Goal: Information Seeking & Learning: Learn about a topic

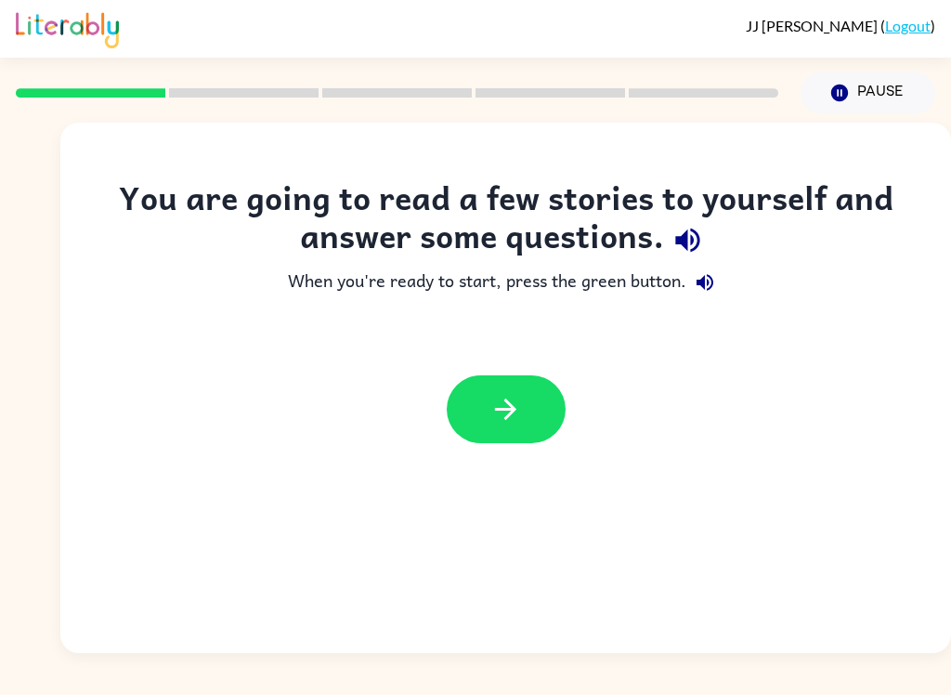
click at [514, 408] on icon "button" at bounding box center [505, 408] width 21 height 21
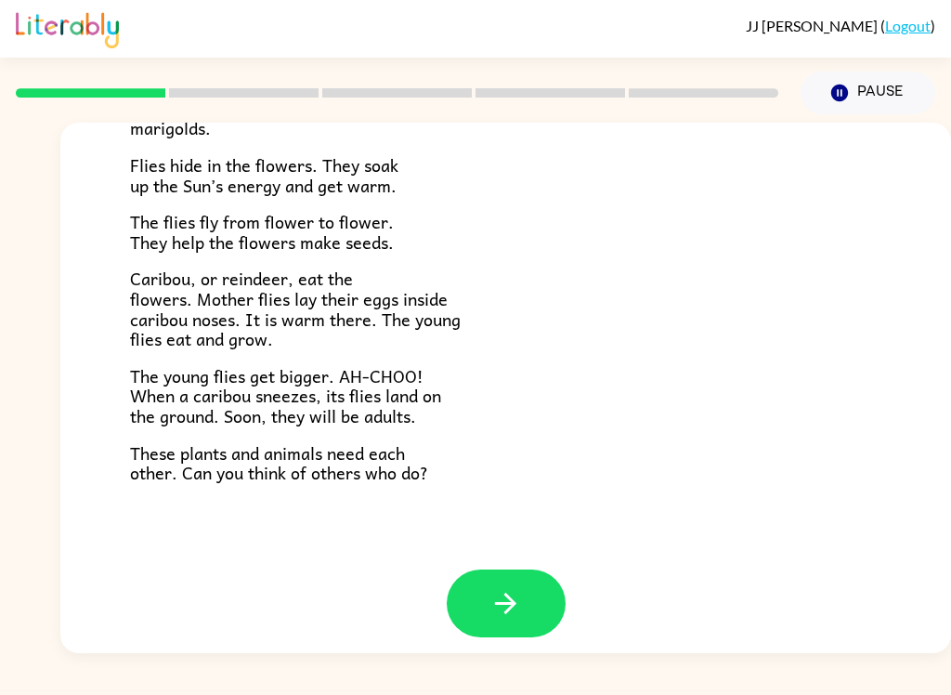
scroll to position [369, 0]
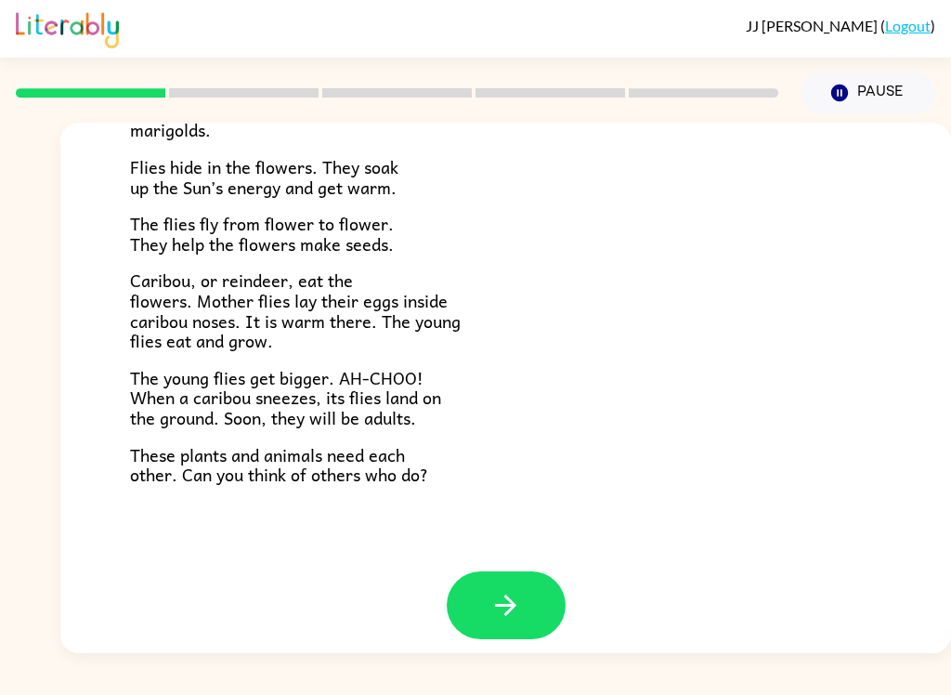
click at [534, 572] on button "button" at bounding box center [506, 605] width 119 height 68
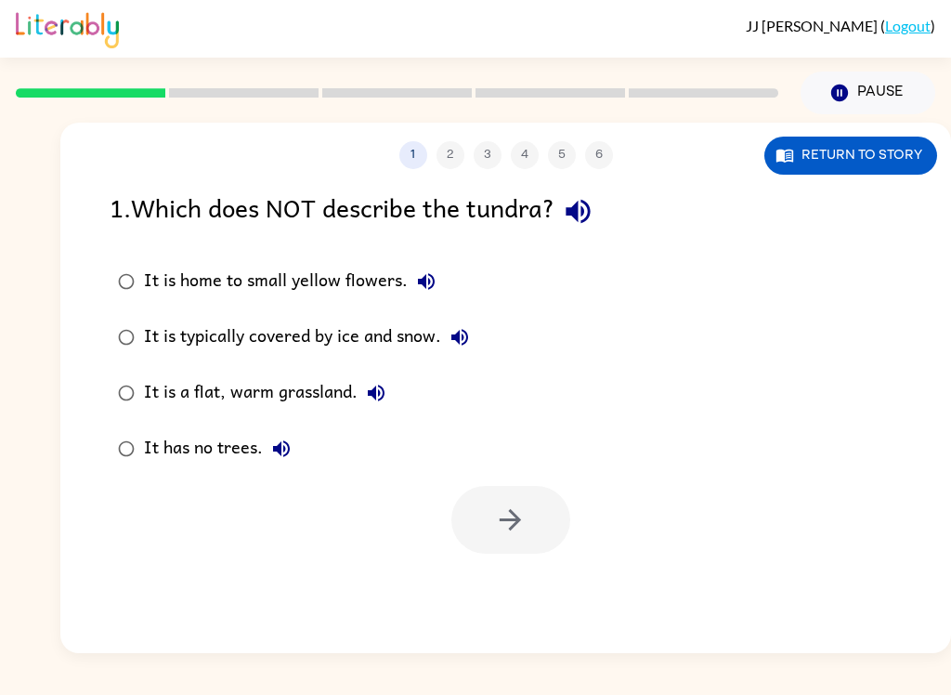
scroll to position [0, 0]
click at [590, 204] on icon "button" at bounding box center [578, 212] width 24 height 24
click at [583, 220] on icon "button" at bounding box center [578, 212] width 24 height 24
click at [408, 304] on label "It is home to small yellow flowers." at bounding box center [293, 282] width 388 height 56
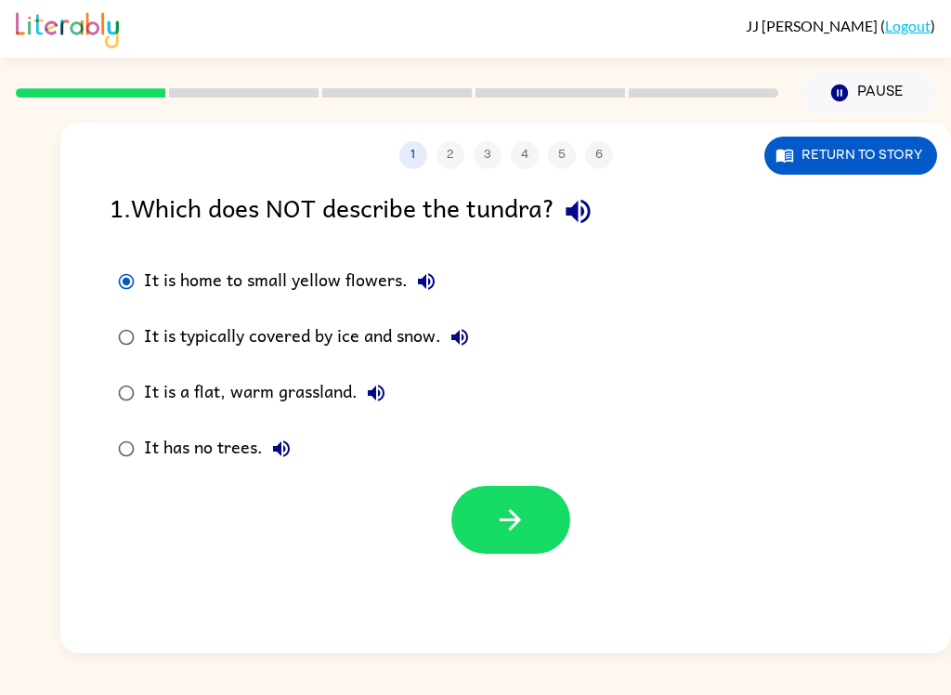
click at [425, 275] on icon "button" at bounding box center [426, 281] width 22 height 22
click at [462, 337] on icon "button" at bounding box center [460, 337] width 22 height 22
click at [391, 385] on button "It is a flat, warm grassland." at bounding box center [376, 392] width 37 height 37
click at [381, 397] on icon "button" at bounding box center [376, 393] width 22 height 22
click at [372, 402] on icon "button" at bounding box center [376, 393] width 22 height 22
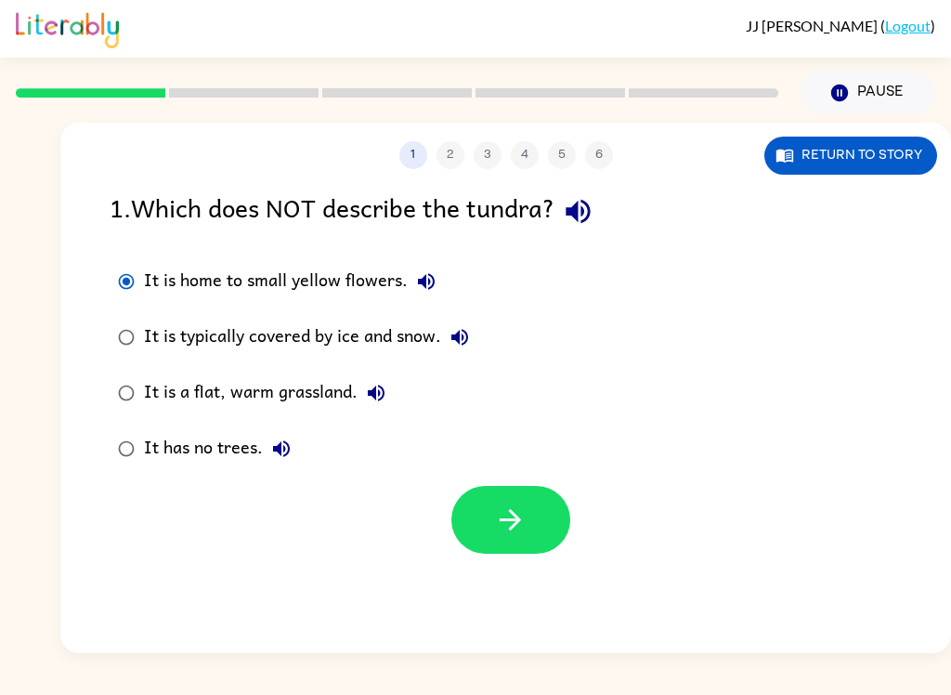
click at [291, 449] on icon "button" at bounding box center [281, 448] width 22 height 22
click at [256, 462] on div "It has no trees." at bounding box center [222, 448] width 156 height 37
click at [510, 532] on icon "button" at bounding box center [510, 519] width 33 height 33
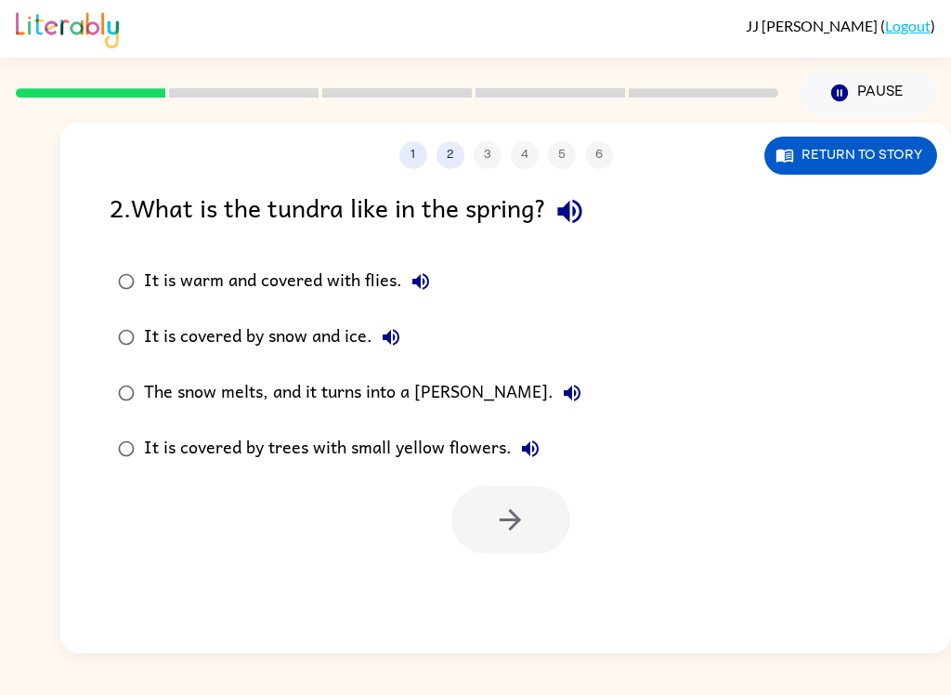
click at [525, 539] on div at bounding box center [510, 520] width 119 height 68
click at [525, 538] on div at bounding box center [510, 520] width 119 height 68
click at [574, 215] on icon "button" at bounding box center [569, 212] width 24 height 24
click at [429, 275] on icon "button" at bounding box center [421, 281] width 22 height 22
click at [397, 341] on icon "button" at bounding box center [391, 337] width 17 height 17
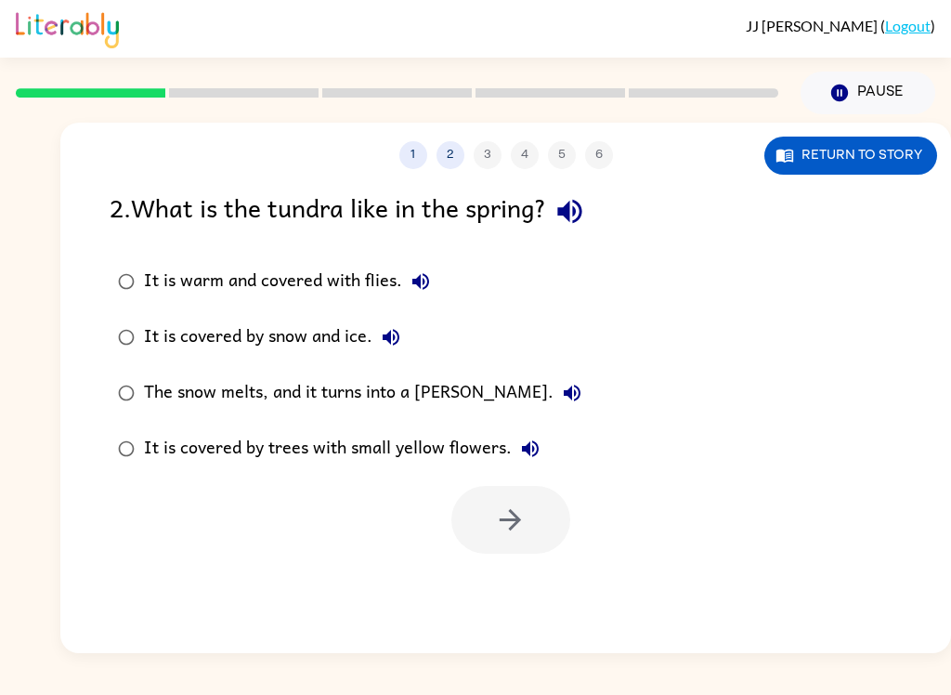
click at [561, 388] on icon "button" at bounding box center [572, 393] width 22 height 22
click at [528, 443] on icon "button" at bounding box center [530, 448] width 17 height 17
click at [390, 423] on label "It is covered by trees with small yellow flowers." at bounding box center [349, 449] width 501 height 56
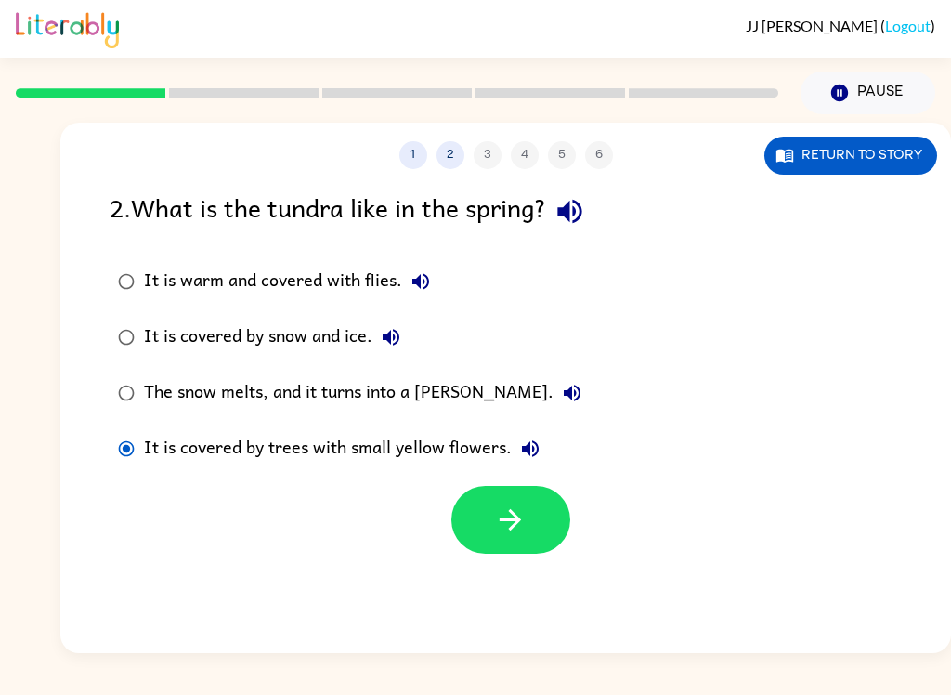
click at [394, 384] on div "The snow melts, and it turns into a [PERSON_NAME]." at bounding box center [367, 392] width 447 height 37
click at [501, 501] on button "button" at bounding box center [510, 520] width 119 height 68
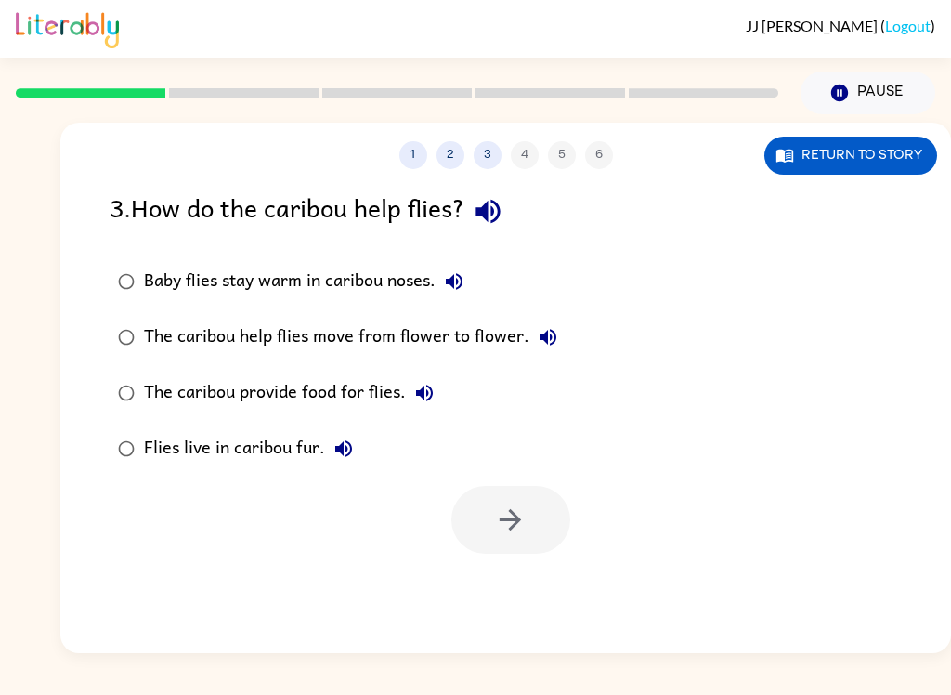
click at [498, 215] on icon "button" at bounding box center [488, 211] width 33 height 33
click at [454, 281] on icon "button" at bounding box center [454, 281] width 17 height 17
click at [556, 347] on button "The caribou help flies move from flower to flower." at bounding box center [547, 337] width 37 height 37
click at [459, 319] on label "The caribou help flies move from flower to flower." at bounding box center [337, 337] width 476 height 56
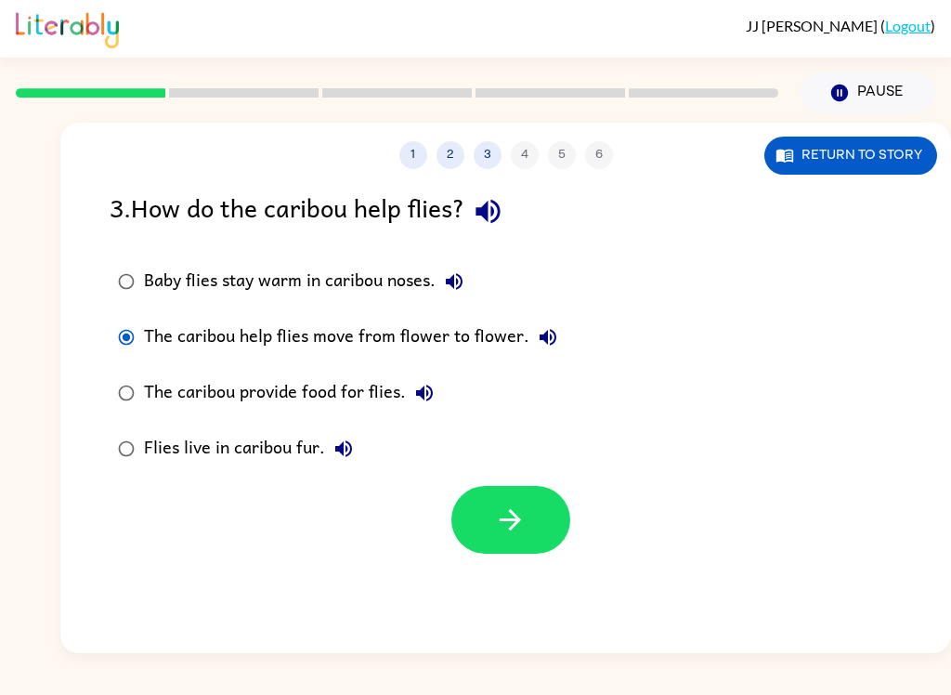
click at [443, 337] on div "The caribou help flies move from flower to flower." at bounding box center [355, 337] width 423 height 37
click at [503, 523] on icon "button" at bounding box center [510, 519] width 33 height 33
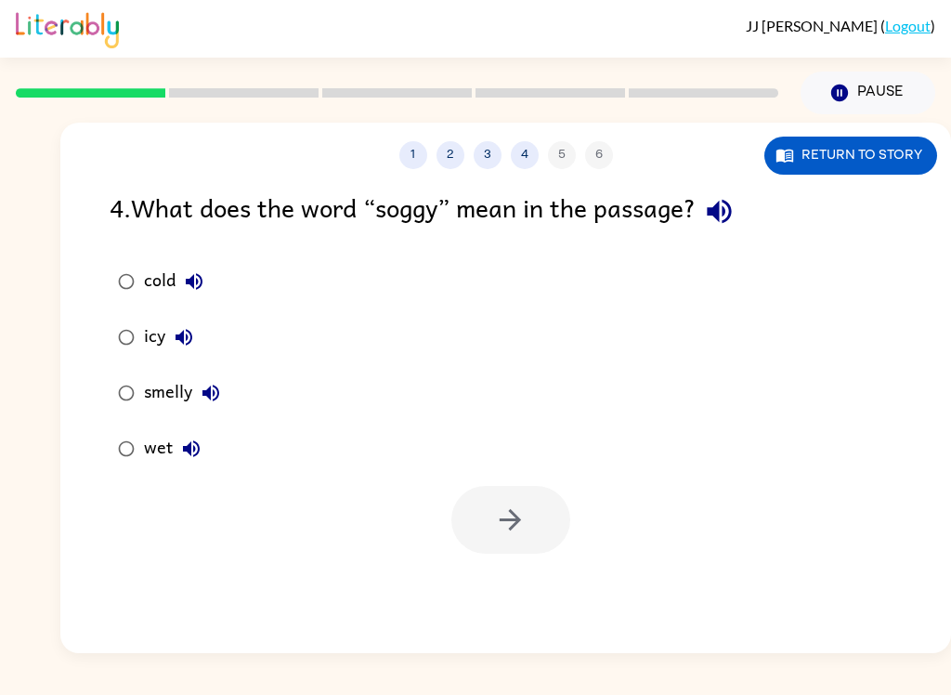
click at [735, 213] on icon "button" at bounding box center [719, 211] width 33 height 33
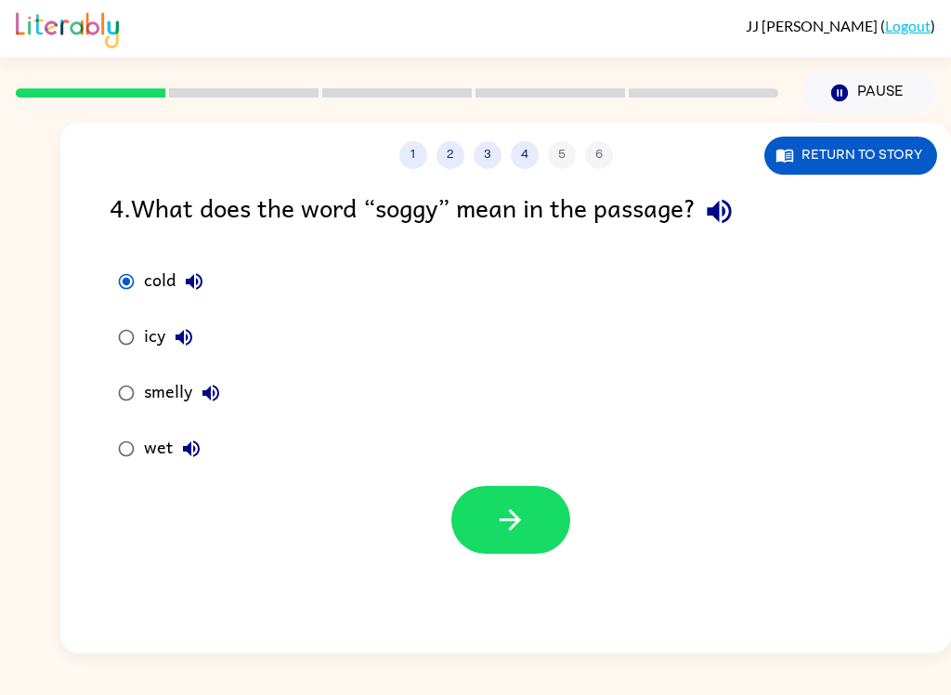
click at [179, 292] on button "cold" at bounding box center [194, 281] width 37 height 37
click at [202, 280] on icon "button" at bounding box center [194, 281] width 22 height 22
click at [195, 293] on icon "button" at bounding box center [194, 281] width 22 height 22
click at [194, 280] on icon "button" at bounding box center [194, 281] width 17 height 17
click at [183, 339] on icon "button" at bounding box center [184, 337] width 17 height 17
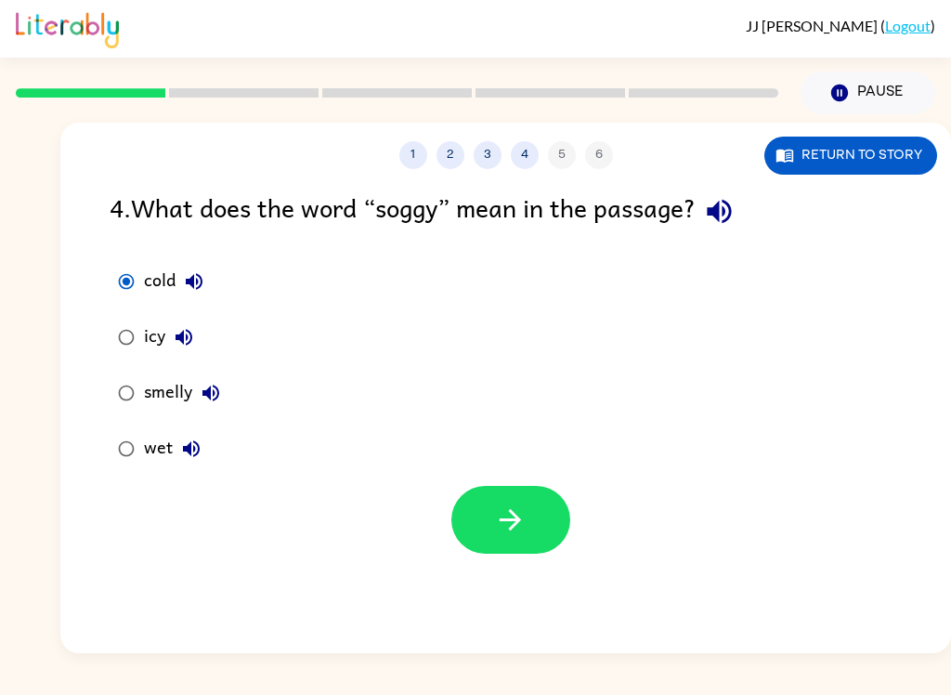
click at [213, 397] on icon "button" at bounding box center [211, 393] width 22 height 22
click at [207, 447] on button "wet" at bounding box center [191, 448] width 37 height 37
click at [164, 454] on div "wet" at bounding box center [177, 448] width 66 height 37
click at [521, 531] on icon "button" at bounding box center [510, 519] width 33 height 33
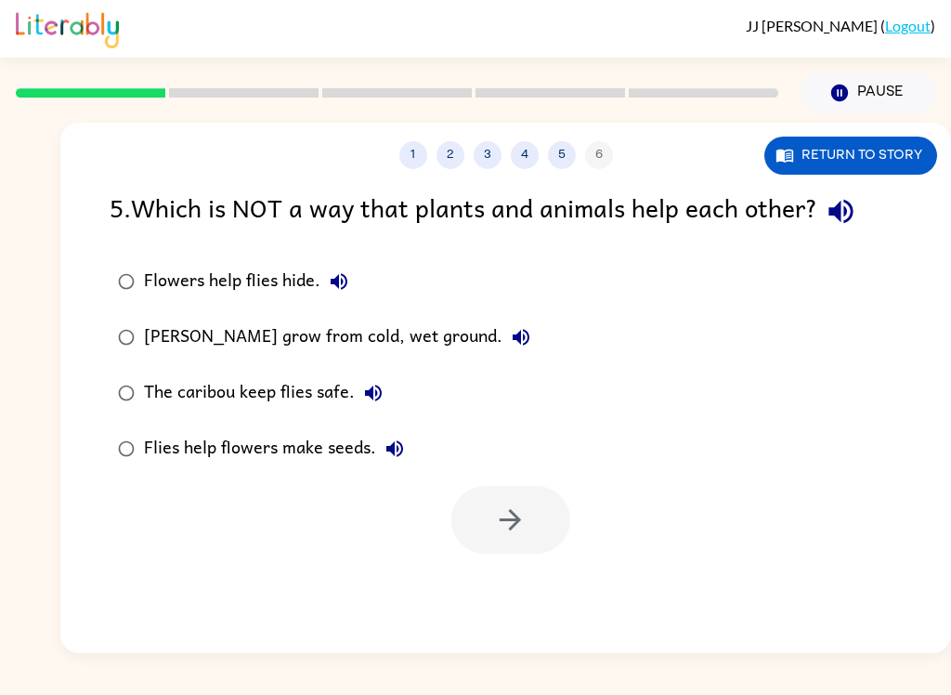
click at [839, 232] on button "button" at bounding box center [840, 211] width 47 height 47
click at [838, 232] on button "button" at bounding box center [840, 211] width 47 height 47
click at [849, 235] on button "button" at bounding box center [840, 211] width 47 height 47
click at [920, 152] on button "Return to story" at bounding box center [850, 156] width 173 height 38
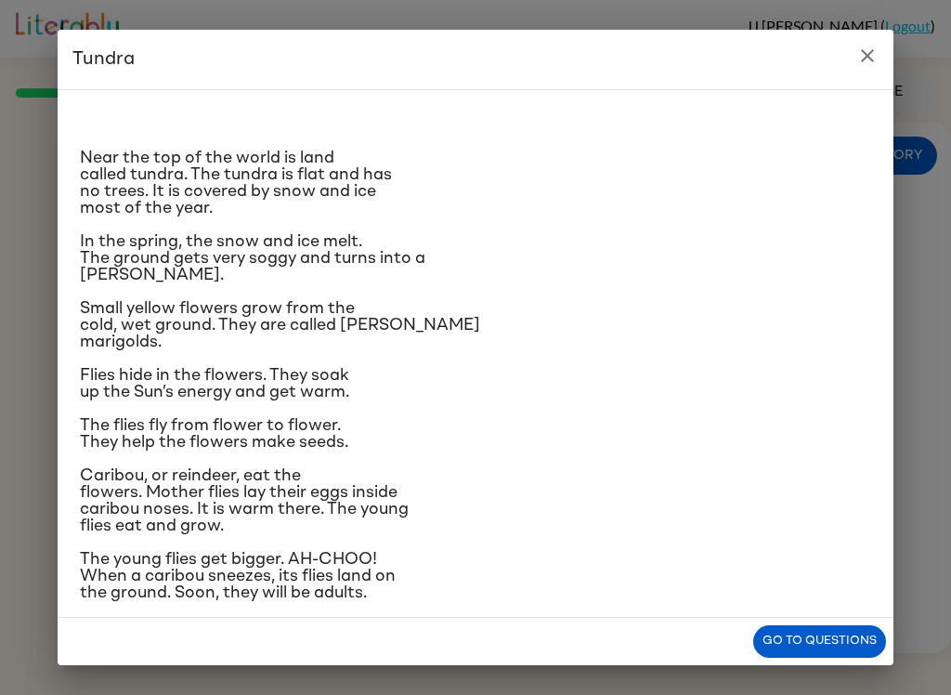
click at [869, 60] on icon "close" at bounding box center [867, 56] width 22 height 22
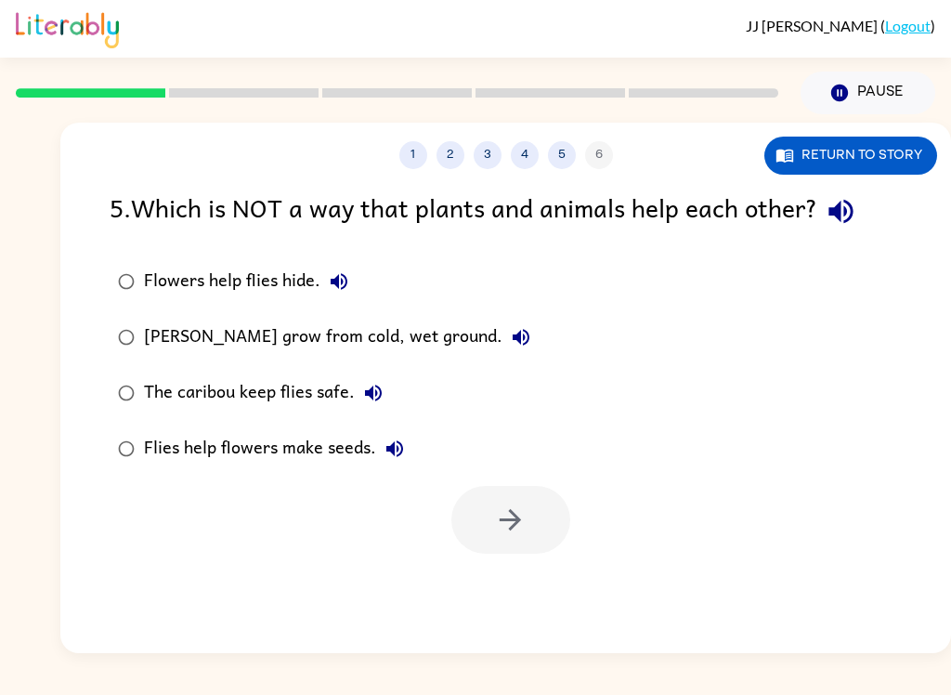
click at [841, 214] on icon "button" at bounding box center [840, 212] width 24 height 24
click at [351, 293] on button "Flowers help flies hide." at bounding box center [338, 281] width 37 height 37
click at [342, 288] on icon "button" at bounding box center [339, 281] width 17 height 17
click at [335, 275] on icon "button" at bounding box center [339, 281] width 22 height 22
click at [335, 283] on icon "button" at bounding box center [339, 281] width 17 height 17
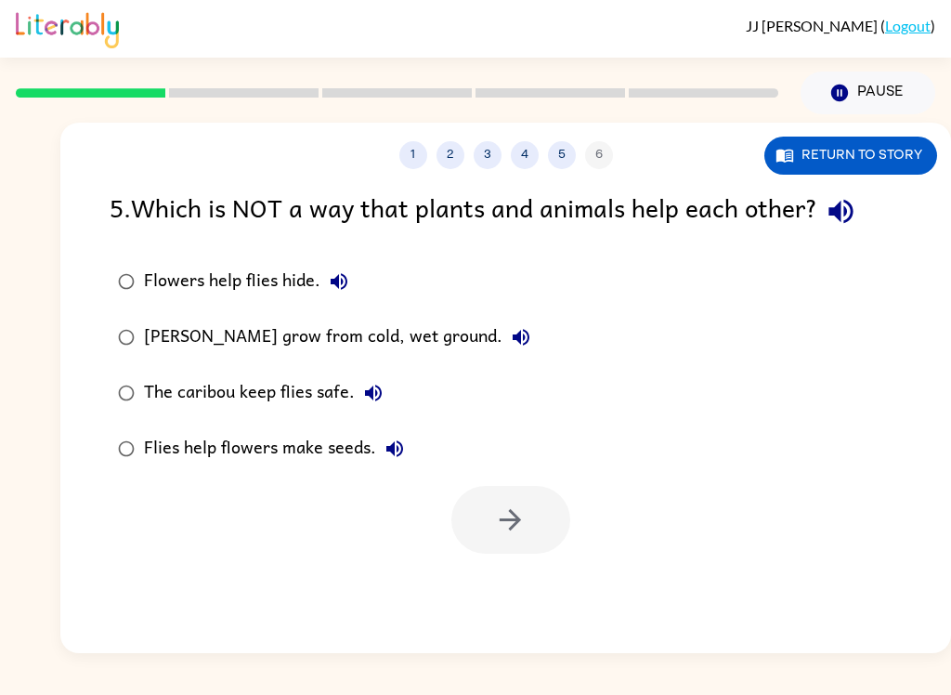
click at [345, 281] on icon "button" at bounding box center [339, 281] width 17 height 17
click at [349, 280] on icon "button" at bounding box center [339, 281] width 22 height 22
click at [294, 288] on div "Flowers help flies hide." at bounding box center [251, 281] width 214 height 37
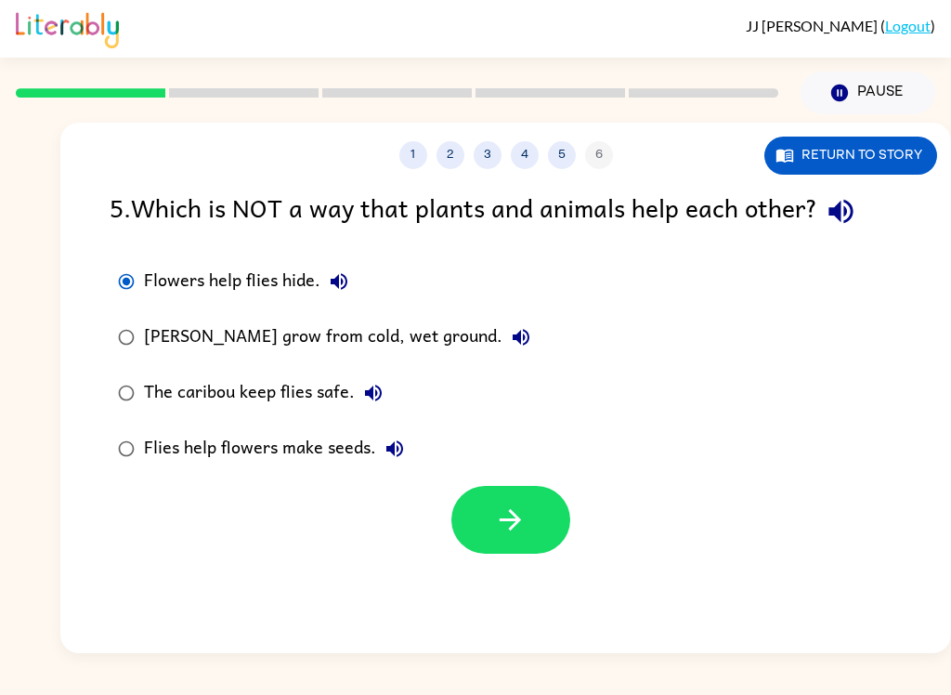
click at [553, 517] on button "button" at bounding box center [510, 520] width 119 height 68
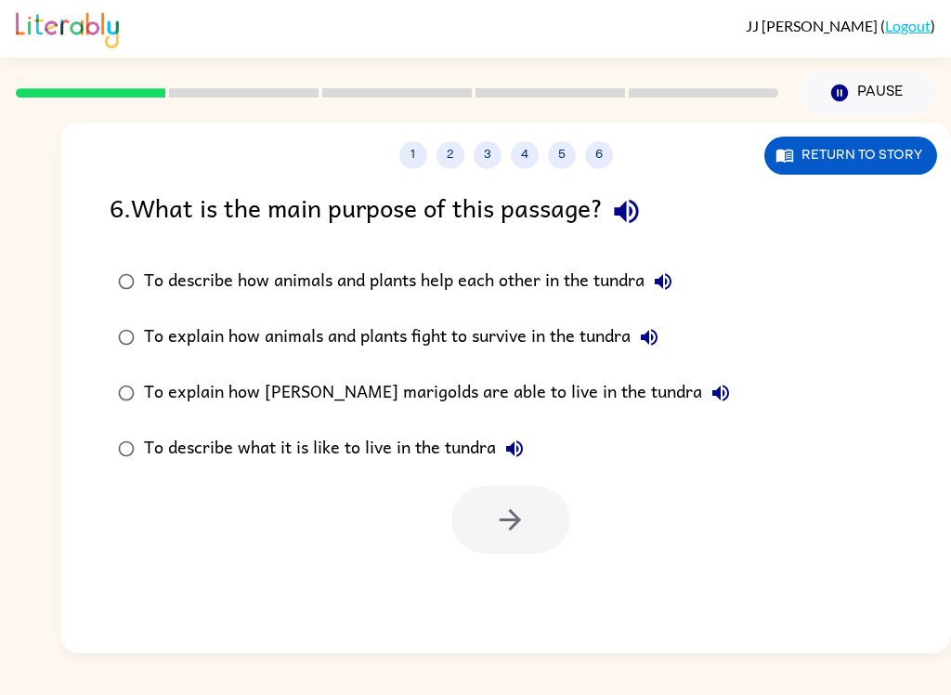
click at [633, 199] on icon "button" at bounding box center [626, 211] width 33 height 33
click at [666, 272] on icon "button" at bounding box center [663, 281] width 22 height 22
click at [660, 336] on icon "button" at bounding box center [649, 337] width 22 height 22
click at [702, 406] on button "To explain how [PERSON_NAME] marigolds are able to live in the tundra" at bounding box center [720, 392] width 37 height 37
click at [527, 452] on button "To describe what it is like to live in the tundra" at bounding box center [514, 448] width 37 height 37
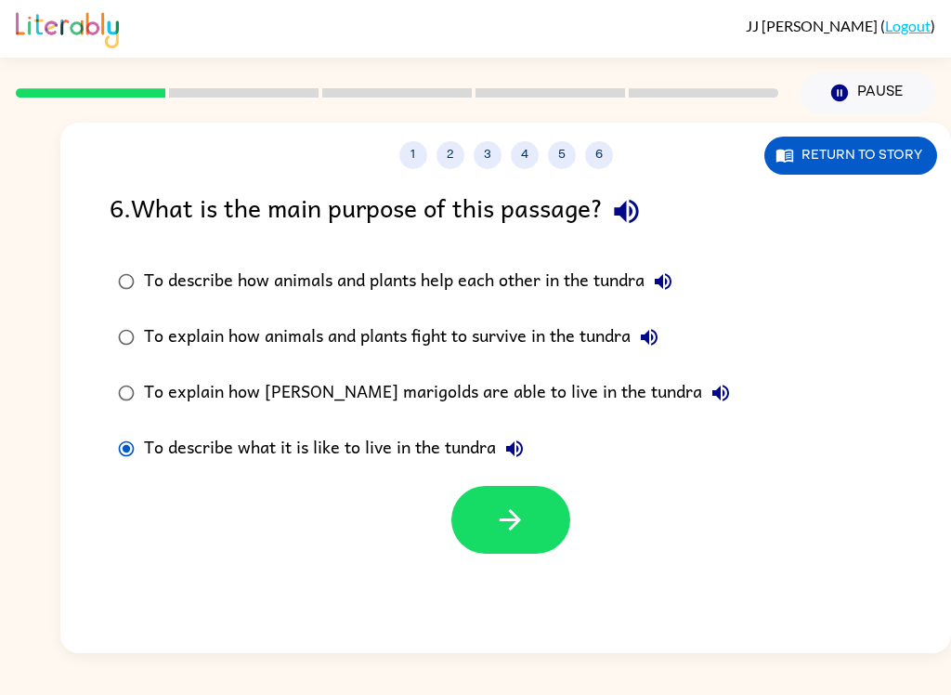
click at [511, 510] on icon "button" at bounding box center [510, 519] width 21 height 21
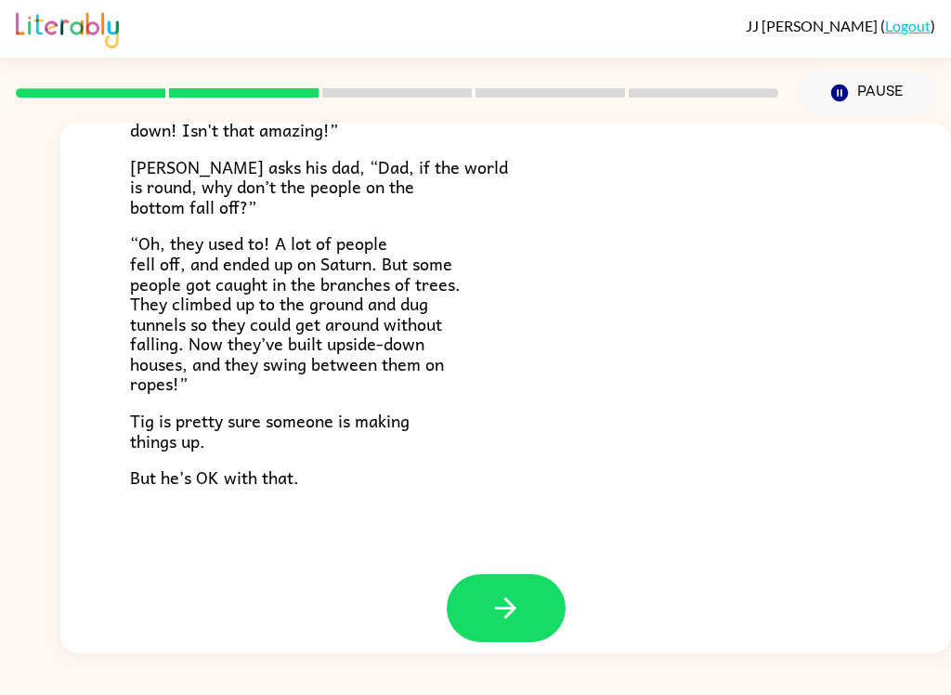
scroll to position [522, 0]
click at [520, 575] on button "button" at bounding box center [506, 609] width 119 height 68
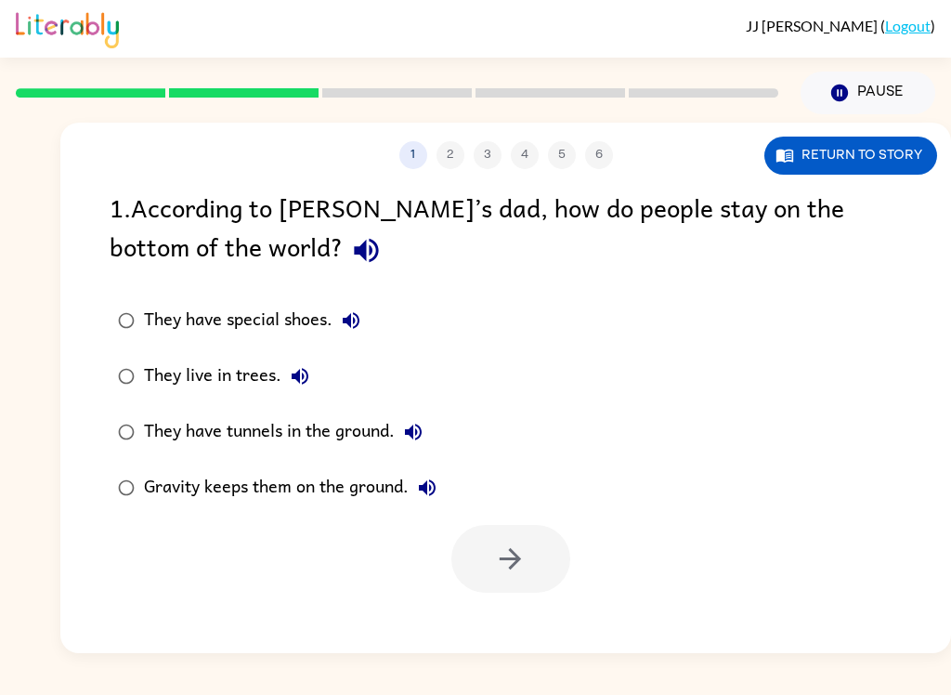
scroll to position [0, 0]
click at [350, 243] on icon "button" at bounding box center [366, 250] width 33 height 33
click at [349, 330] on icon "button" at bounding box center [351, 320] width 22 height 22
click at [306, 371] on icon "button" at bounding box center [300, 376] width 22 height 22
click at [416, 440] on icon "button" at bounding box center [413, 432] width 22 height 22
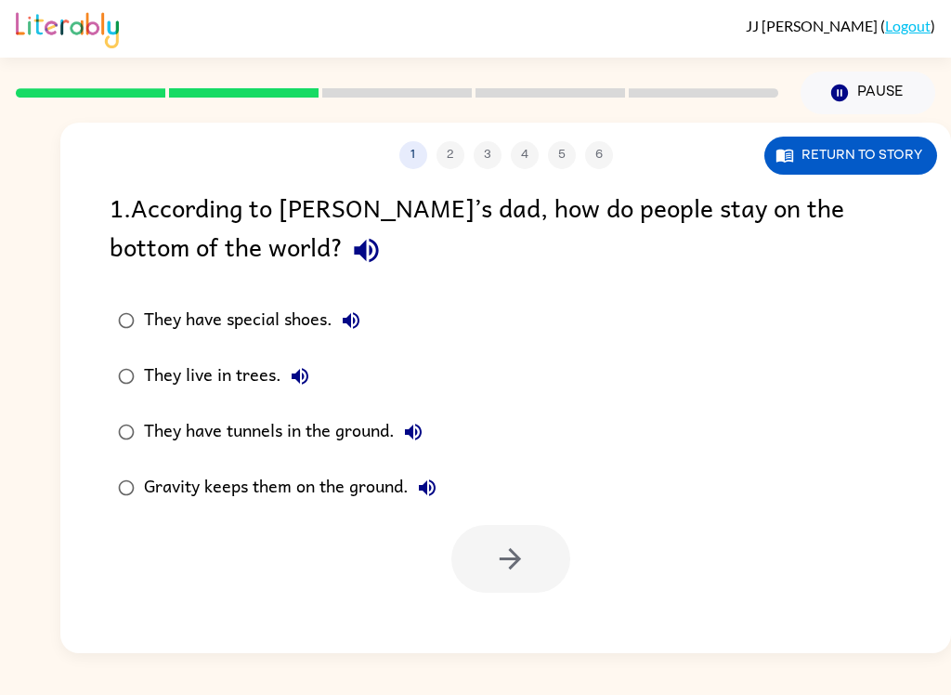
click at [429, 488] on icon "button" at bounding box center [427, 487] width 17 height 17
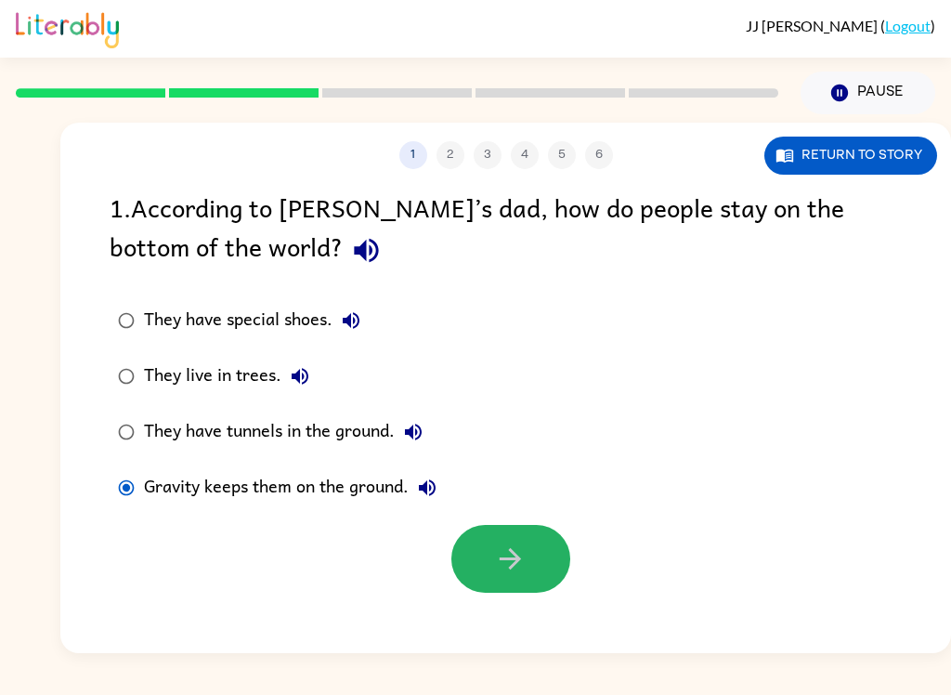
click at [527, 559] on button "button" at bounding box center [510, 559] width 119 height 68
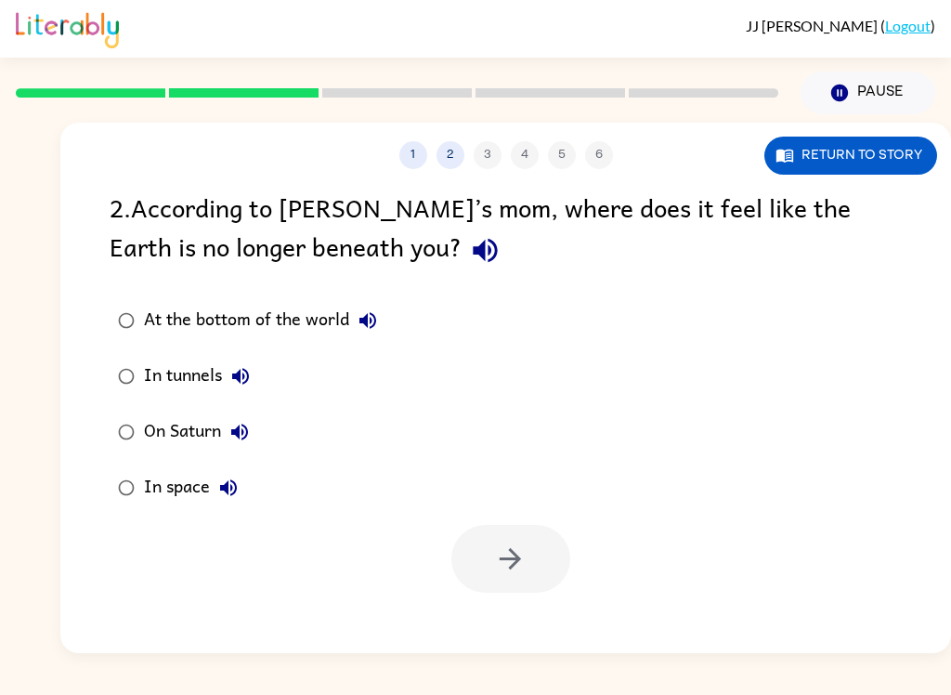
click at [473, 250] on icon "button" at bounding box center [485, 251] width 24 height 24
click at [375, 325] on icon "button" at bounding box center [367, 320] width 17 height 17
click at [238, 384] on icon "button" at bounding box center [240, 376] width 22 height 22
click at [247, 434] on icon "button" at bounding box center [239, 432] width 22 height 22
click at [236, 487] on icon "button" at bounding box center [228, 487] width 17 height 17
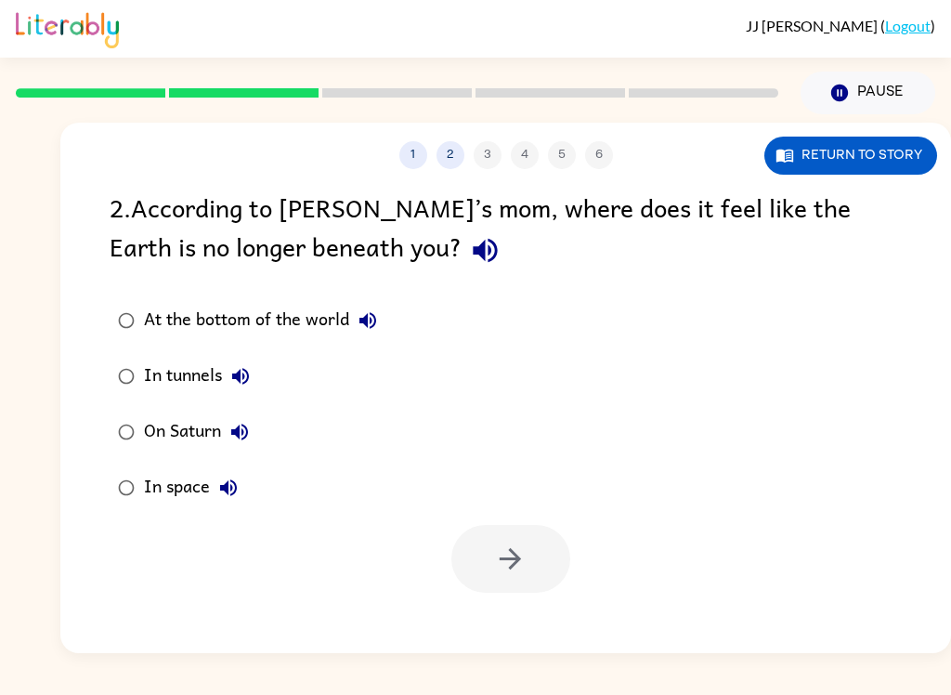
click at [235, 320] on div "At the bottom of the world" at bounding box center [265, 320] width 242 height 37
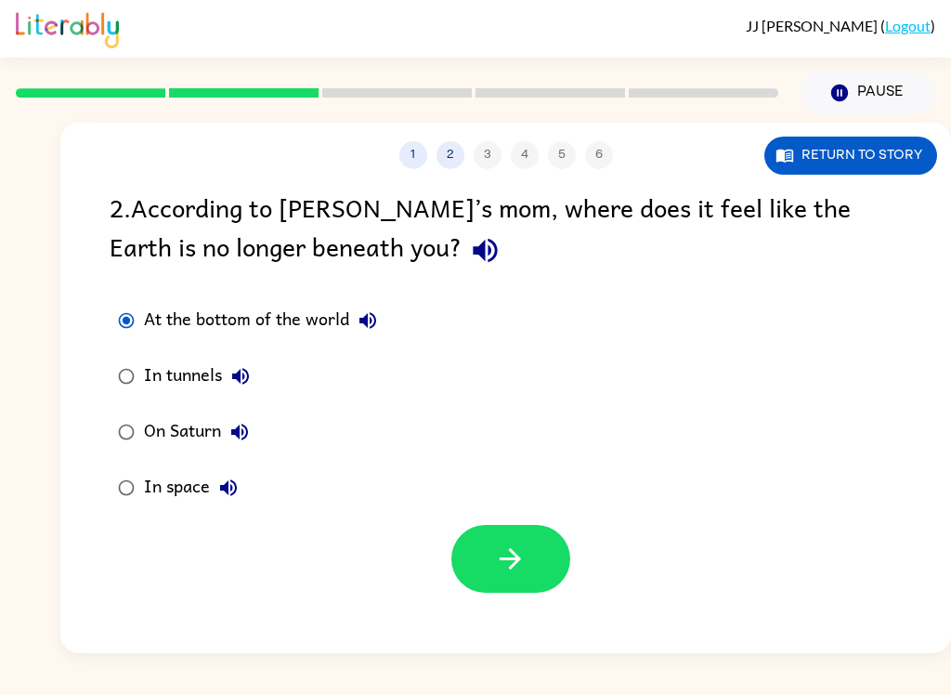
click at [371, 323] on icon "button" at bounding box center [367, 320] width 17 height 17
click at [189, 383] on div "In tunnels" at bounding box center [201, 376] width 115 height 37
click at [248, 379] on icon "button" at bounding box center [240, 376] width 22 height 22
click at [253, 437] on button "On Saturn" at bounding box center [239, 431] width 37 height 37
click at [241, 475] on button "In space" at bounding box center [228, 487] width 37 height 37
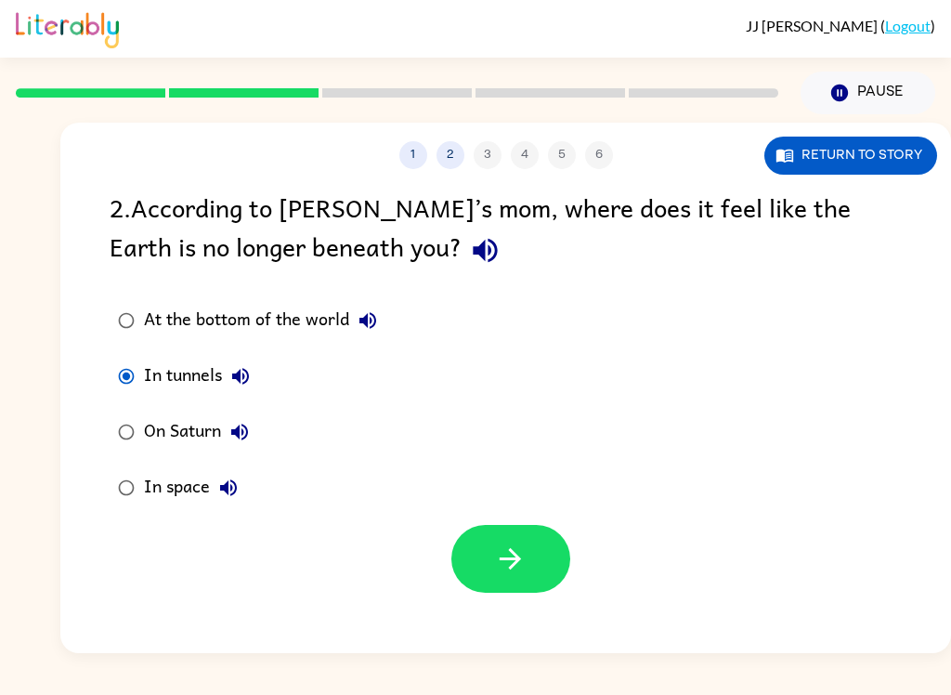
click at [342, 323] on div "At the bottom of the world" at bounding box center [265, 320] width 242 height 37
click at [534, 557] on button "button" at bounding box center [510, 559] width 119 height 68
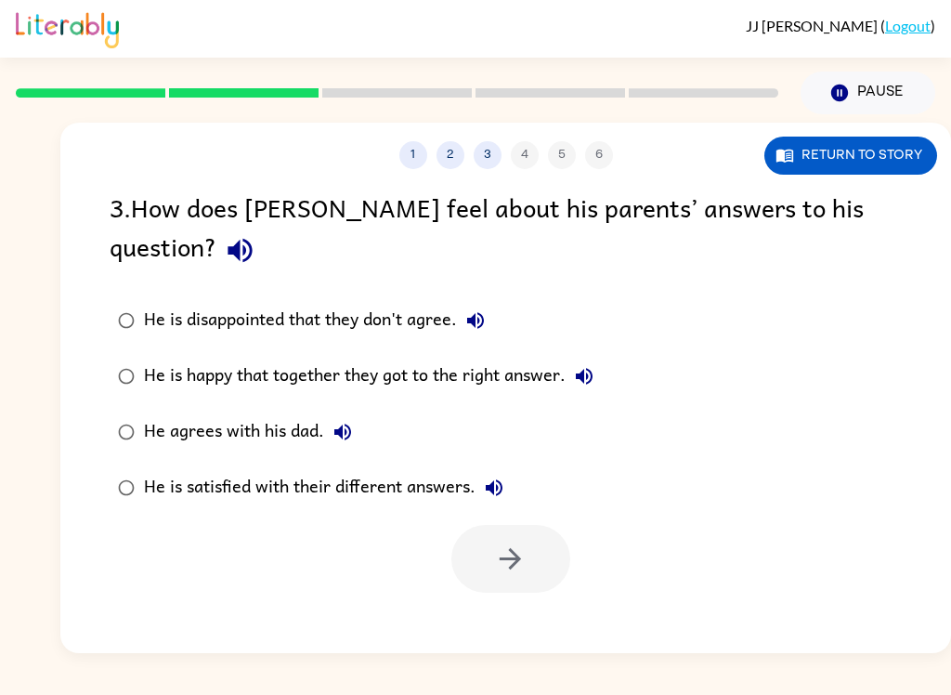
click at [256, 234] on icon "button" at bounding box center [240, 250] width 33 height 33
click at [472, 309] on icon "button" at bounding box center [475, 320] width 22 height 22
click at [593, 368] on icon "button" at bounding box center [584, 376] width 17 height 17
click at [338, 421] on icon "button" at bounding box center [343, 432] width 22 height 22
click at [491, 479] on icon "button" at bounding box center [494, 487] width 17 height 17
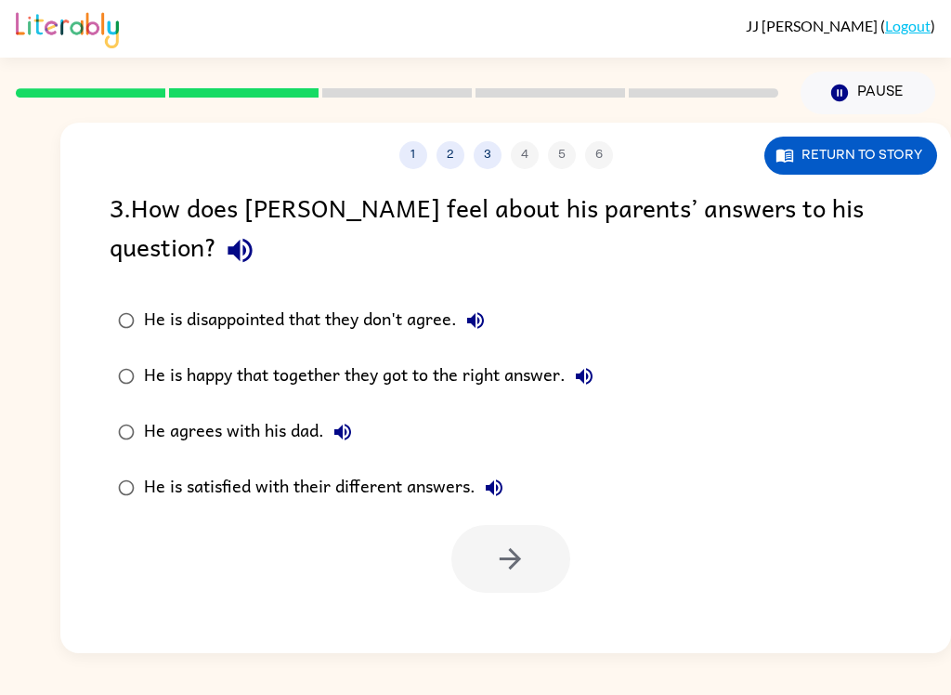
click at [391, 469] on div "He is satisfied with their different answers." at bounding box center [328, 487] width 369 height 37
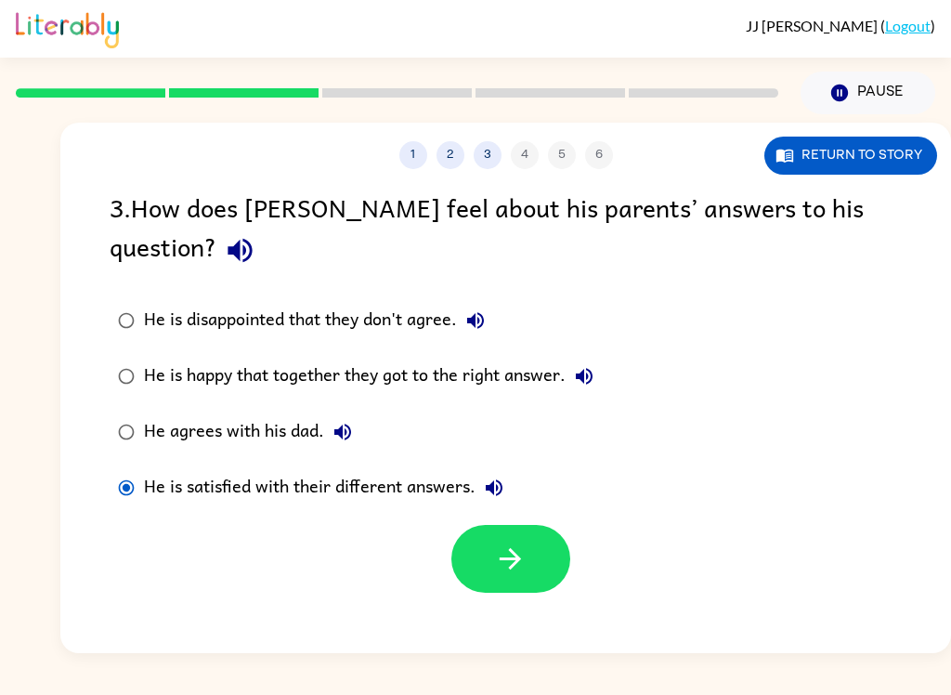
click at [518, 542] on icon "button" at bounding box center [510, 558] width 33 height 33
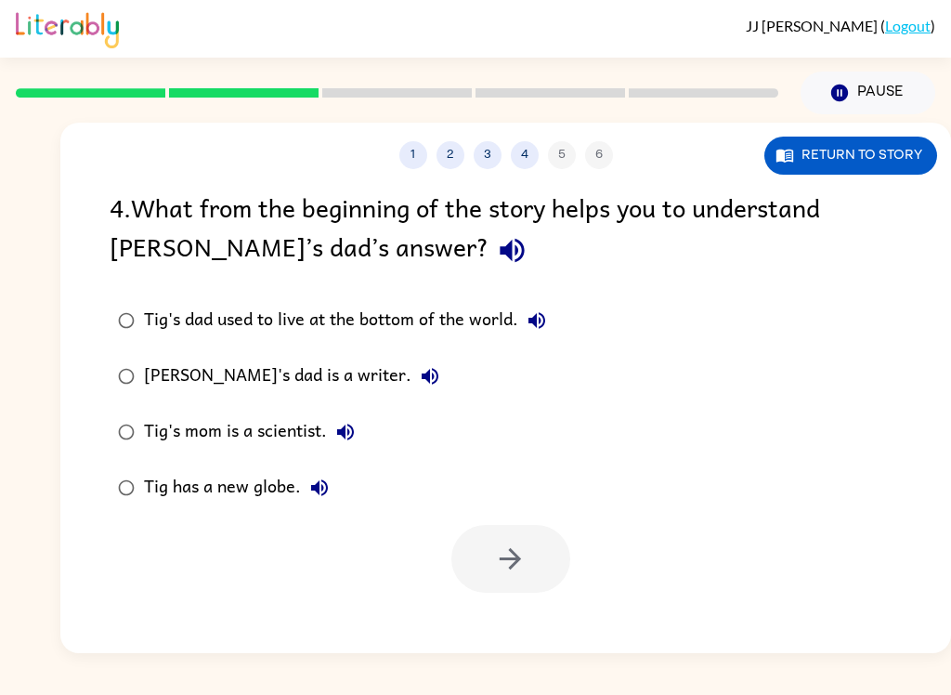
click at [500, 257] on icon "button" at bounding box center [512, 251] width 24 height 24
click at [532, 325] on icon "button" at bounding box center [536, 320] width 17 height 17
click at [419, 385] on icon "button" at bounding box center [430, 376] width 22 height 22
click at [357, 423] on icon "button" at bounding box center [345, 432] width 22 height 22
click at [319, 499] on icon "button" at bounding box center [319, 487] width 22 height 22
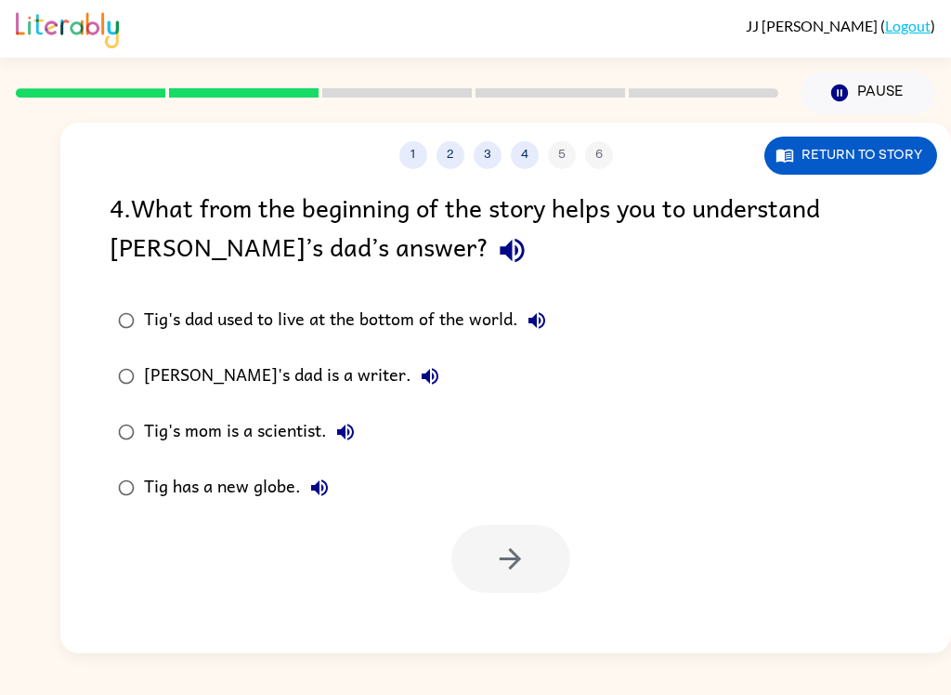
click at [416, 316] on div "Tig's dad used to live at the bottom of the world." at bounding box center [349, 320] width 411 height 37
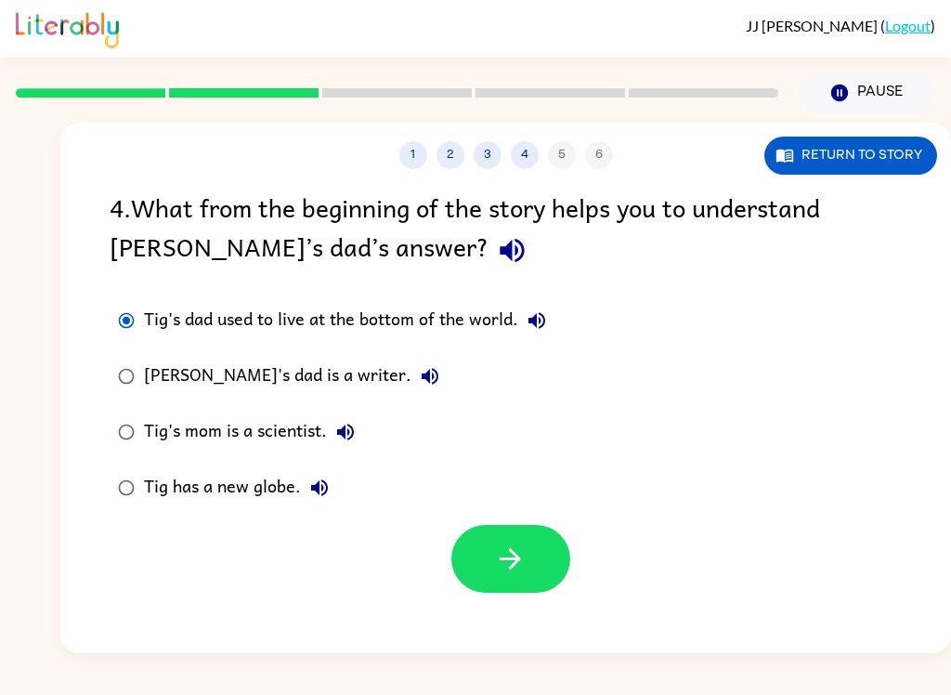
click at [531, 542] on button "button" at bounding box center [510, 559] width 119 height 68
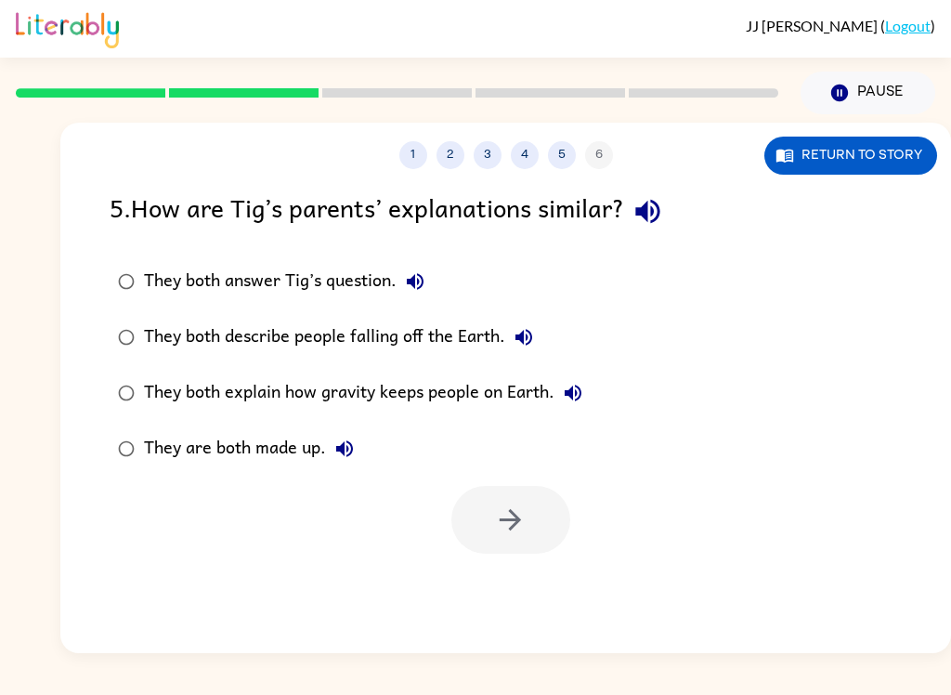
click at [426, 275] on icon "button" at bounding box center [415, 281] width 22 height 22
click at [656, 210] on icon "button" at bounding box center [648, 211] width 33 height 33
click at [426, 281] on icon "button" at bounding box center [415, 281] width 22 height 22
click at [529, 334] on icon "button" at bounding box center [523, 337] width 17 height 17
click at [580, 397] on icon "button" at bounding box center [573, 393] width 22 height 22
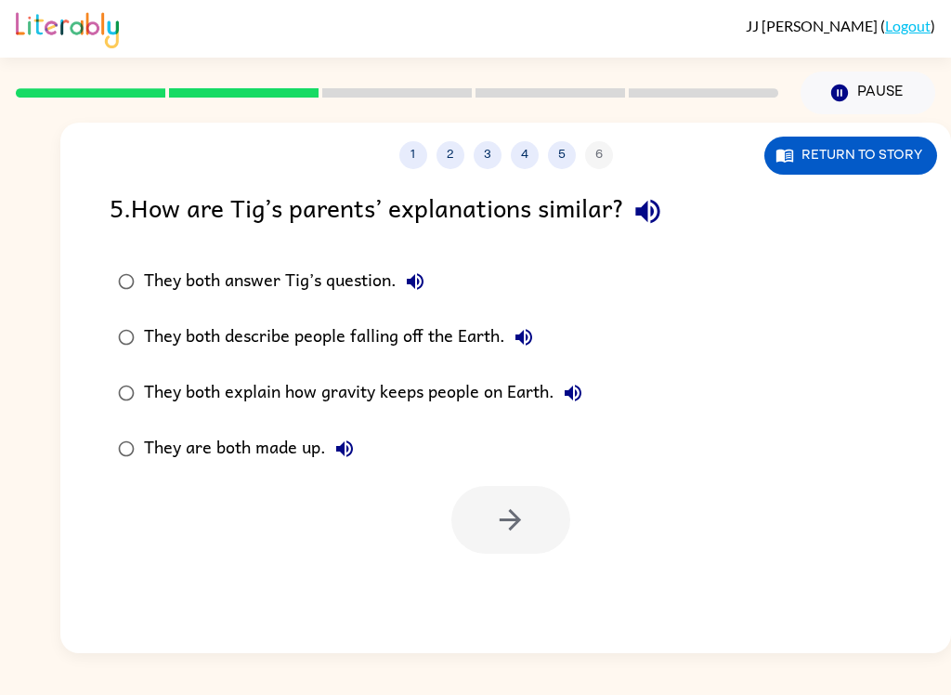
click at [403, 392] on div "They both explain how gravity keeps people on Earth." at bounding box center [368, 392] width 448 height 37
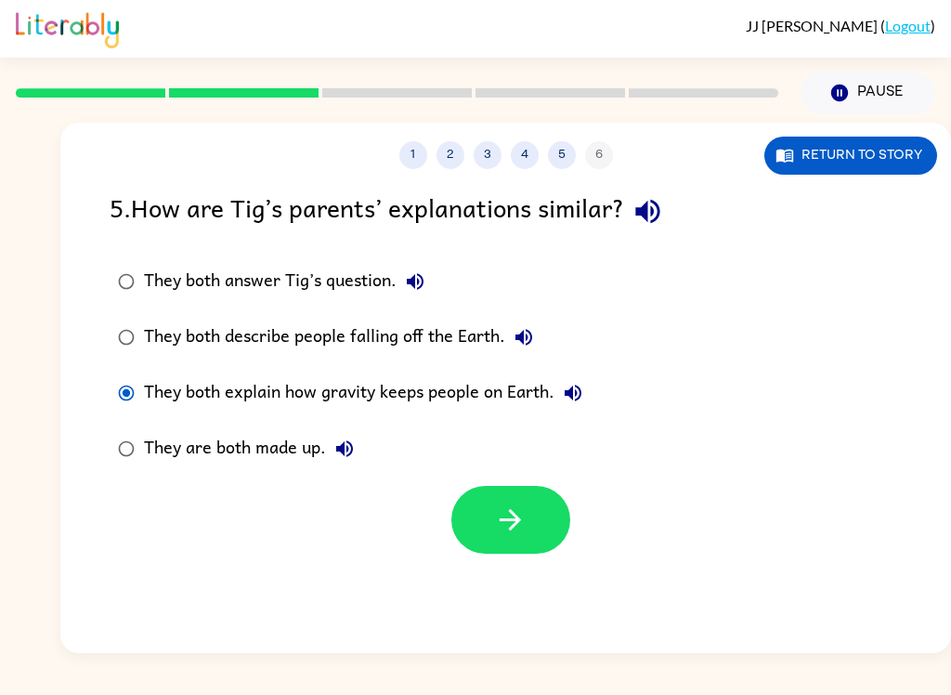
click at [349, 467] on button "They are both made up." at bounding box center [344, 448] width 37 height 37
click at [527, 523] on button "button" at bounding box center [510, 520] width 119 height 68
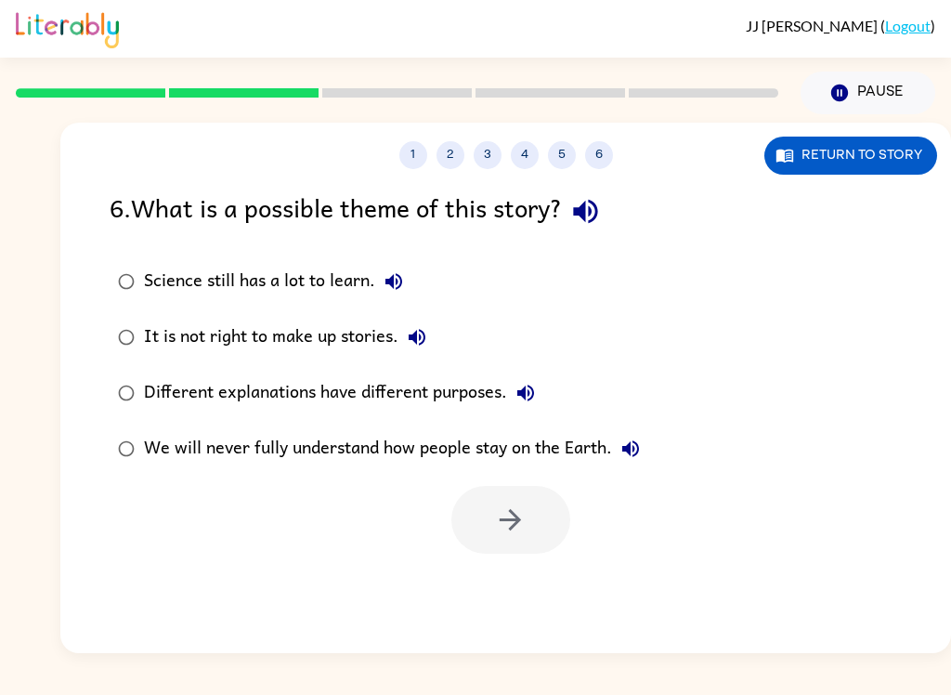
click at [597, 208] on icon "button" at bounding box center [585, 212] width 24 height 24
click at [398, 289] on icon "button" at bounding box center [393, 281] width 17 height 17
click at [430, 337] on button "It is not right to make up stories." at bounding box center [416, 337] width 37 height 37
click at [387, 289] on icon "button" at bounding box center [394, 281] width 22 height 22
click at [390, 279] on icon "button" at bounding box center [394, 281] width 22 height 22
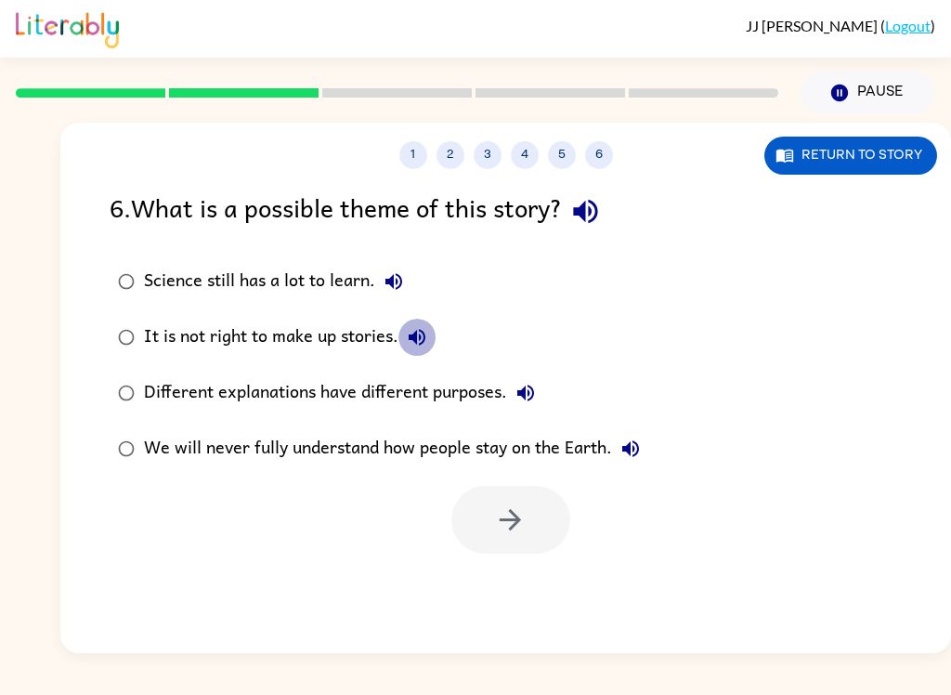
click at [428, 348] on icon "button" at bounding box center [417, 337] width 22 height 22
click at [529, 406] on button "Different explanations have different purposes." at bounding box center [525, 392] width 37 height 37
click at [423, 345] on icon "button" at bounding box center [417, 337] width 17 height 17
click at [648, 456] on button "We will never fully understand how people stay on the Earth." at bounding box center [630, 448] width 37 height 37
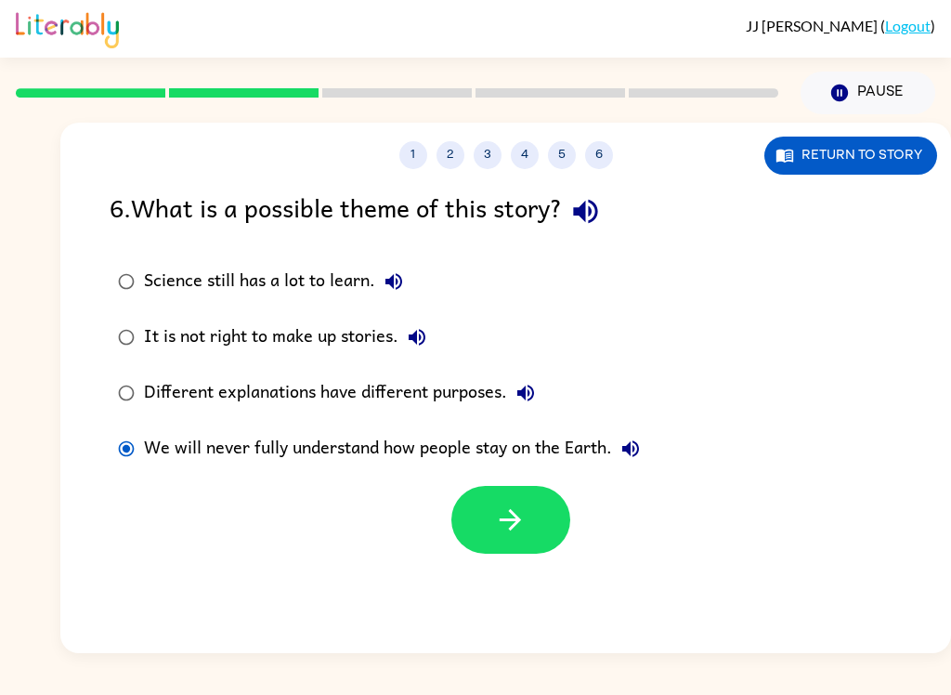
click at [490, 529] on button "button" at bounding box center [510, 520] width 119 height 68
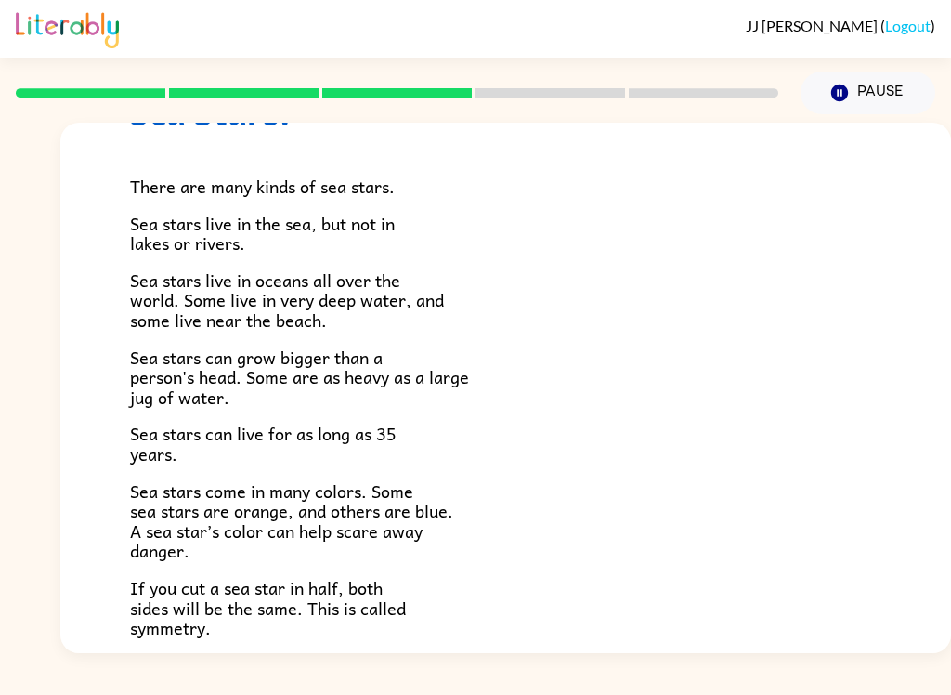
scroll to position [99, 0]
click at [844, 100] on icon "button" at bounding box center [839, 93] width 17 height 17
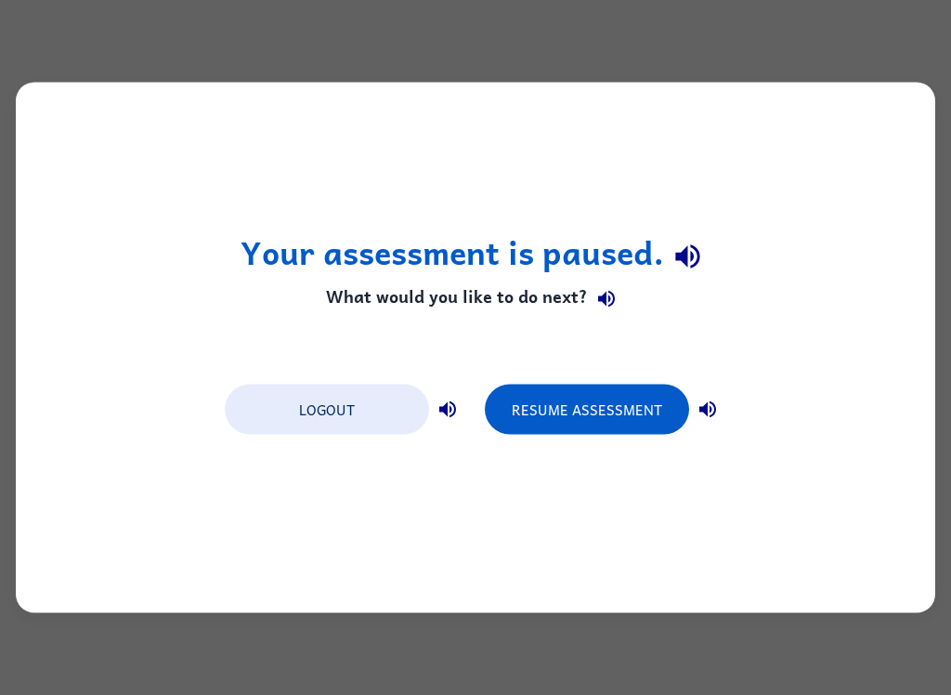
click at [357, 397] on button "Logout" at bounding box center [327, 409] width 204 height 50
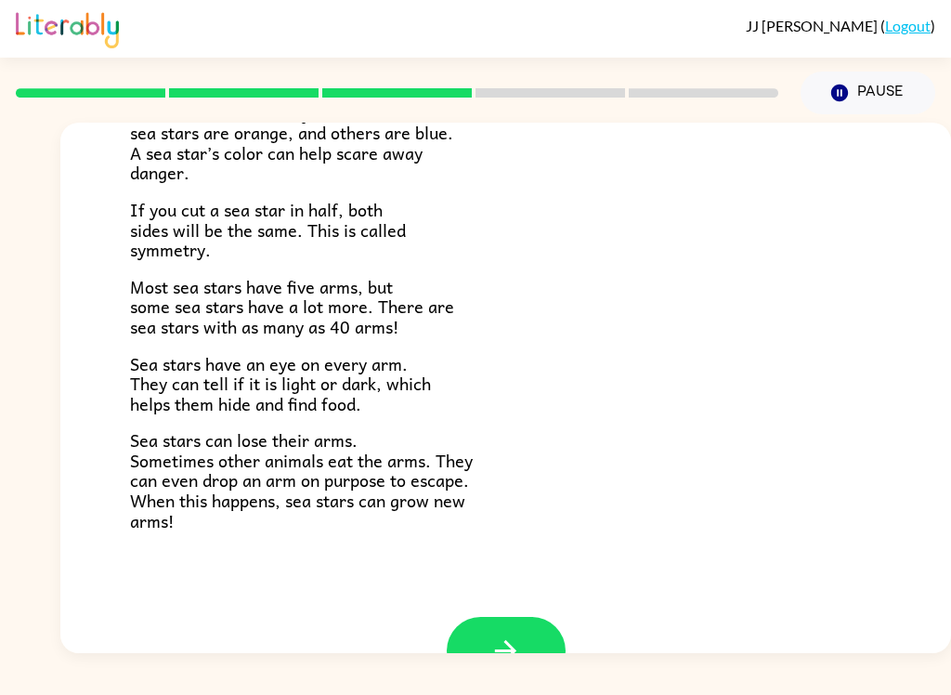
scroll to position [477, 0]
click at [370, 404] on div "There are many kinds of sea stars. Sea stars live in the sea, but not in lakes …" at bounding box center [505, 141] width 751 height 776
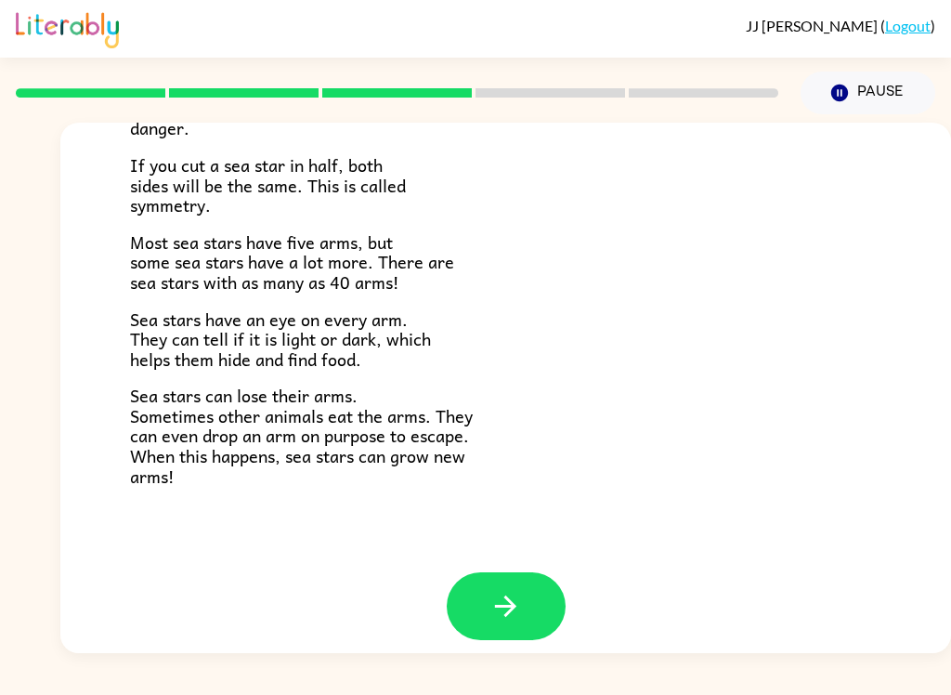
scroll to position [519, 0]
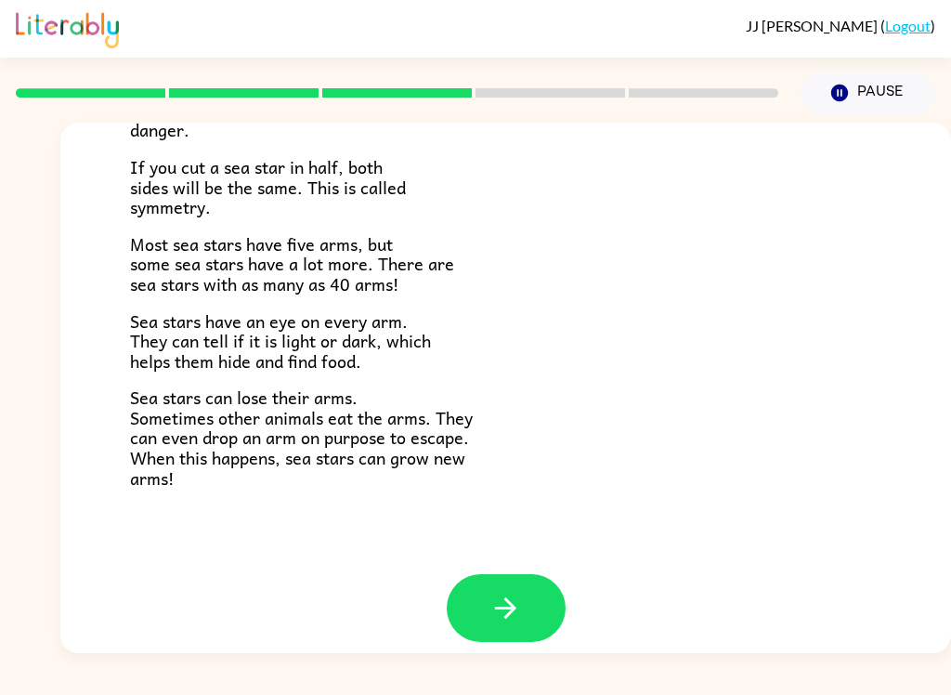
click at [488, 593] on button "button" at bounding box center [506, 608] width 119 height 68
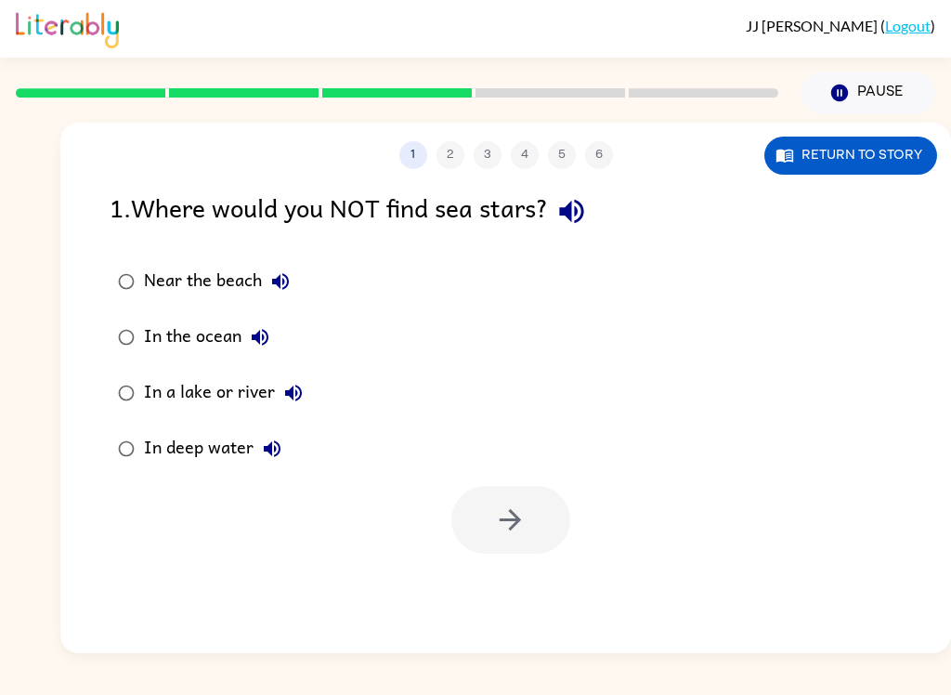
scroll to position [0, 0]
click at [578, 222] on icon "button" at bounding box center [571, 211] width 33 height 33
click at [280, 287] on icon "button" at bounding box center [280, 281] width 22 height 22
click at [258, 345] on icon "button" at bounding box center [260, 337] width 22 height 22
click at [287, 399] on icon "button" at bounding box center [293, 393] width 22 height 22
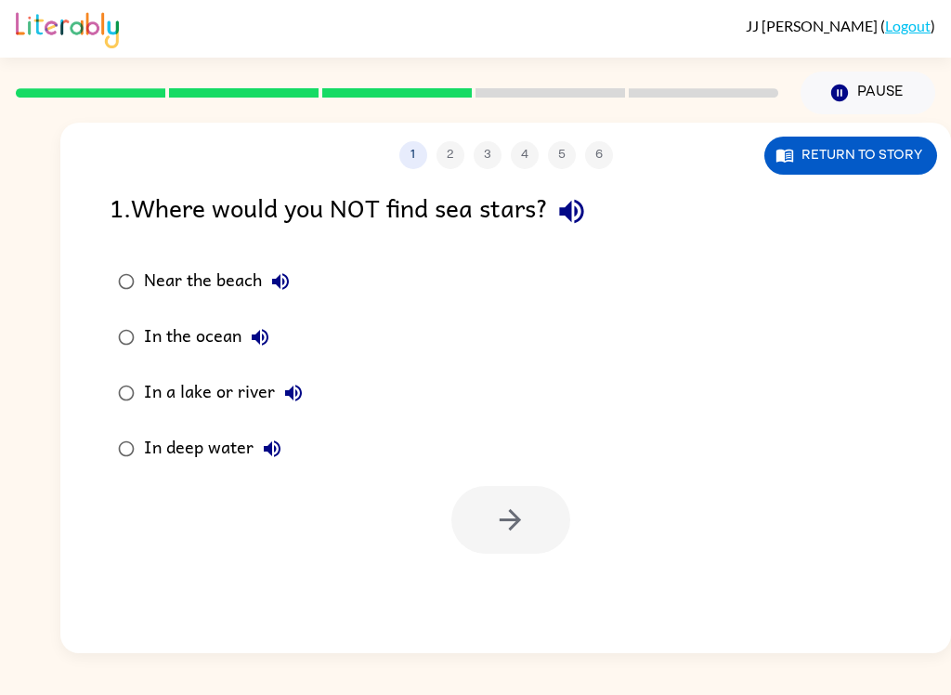
click at [276, 447] on icon "button" at bounding box center [272, 448] width 22 height 22
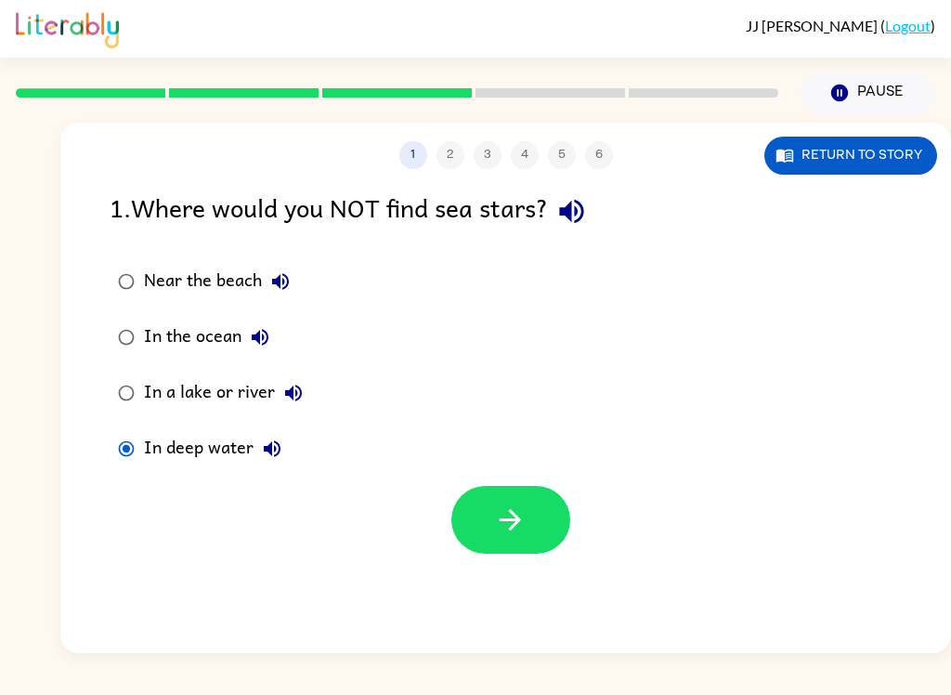
click at [538, 519] on button "button" at bounding box center [510, 520] width 119 height 68
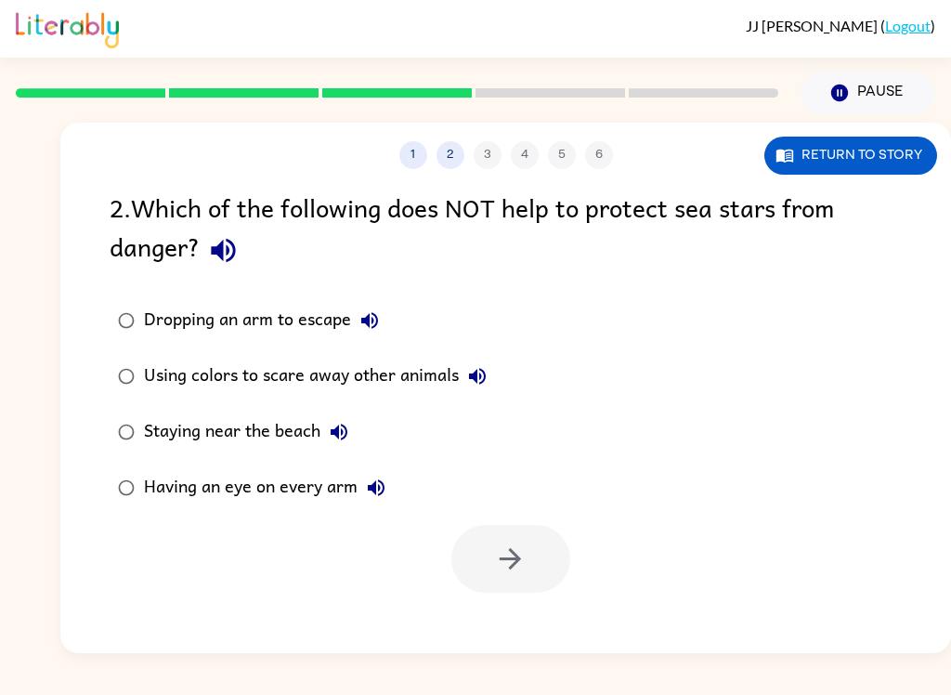
click at [235, 248] on icon "button" at bounding box center [223, 251] width 24 height 24
click at [220, 267] on icon "button" at bounding box center [223, 250] width 33 height 33
click at [228, 248] on icon "button" at bounding box center [223, 251] width 24 height 24
click at [222, 253] on icon "button" at bounding box center [223, 251] width 24 height 24
click at [228, 247] on icon "button" at bounding box center [223, 250] width 33 height 33
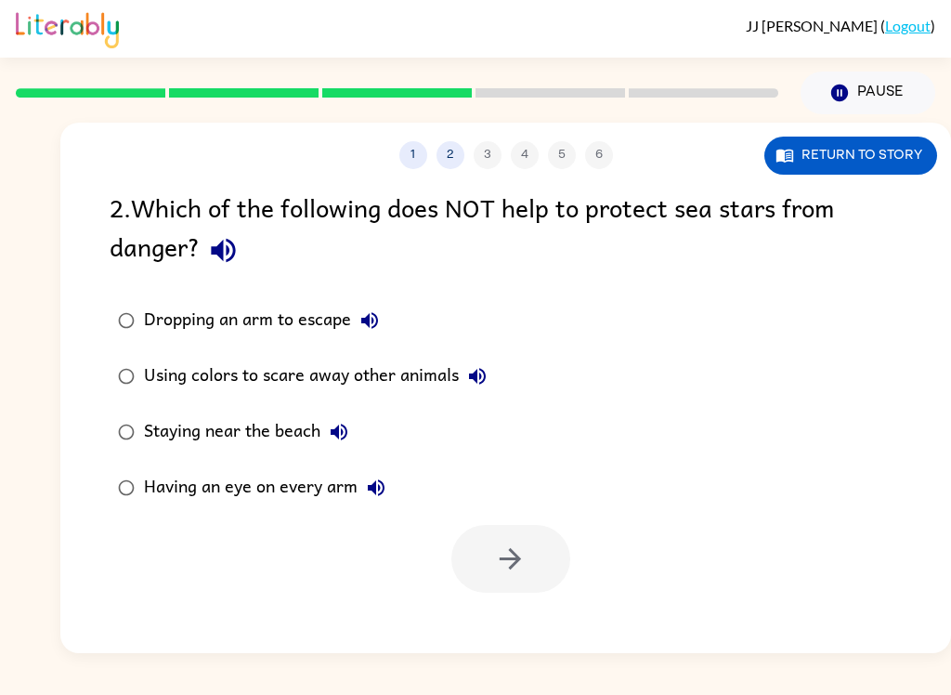
click at [234, 250] on icon "button" at bounding box center [223, 251] width 24 height 24
click at [220, 254] on icon "button" at bounding box center [223, 251] width 24 height 24
click at [225, 260] on icon "button" at bounding box center [223, 250] width 33 height 33
click at [361, 325] on icon "button" at bounding box center [369, 320] width 22 height 22
click at [484, 382] on icon "button" at bounding box center [477, 376] width 17 height 17
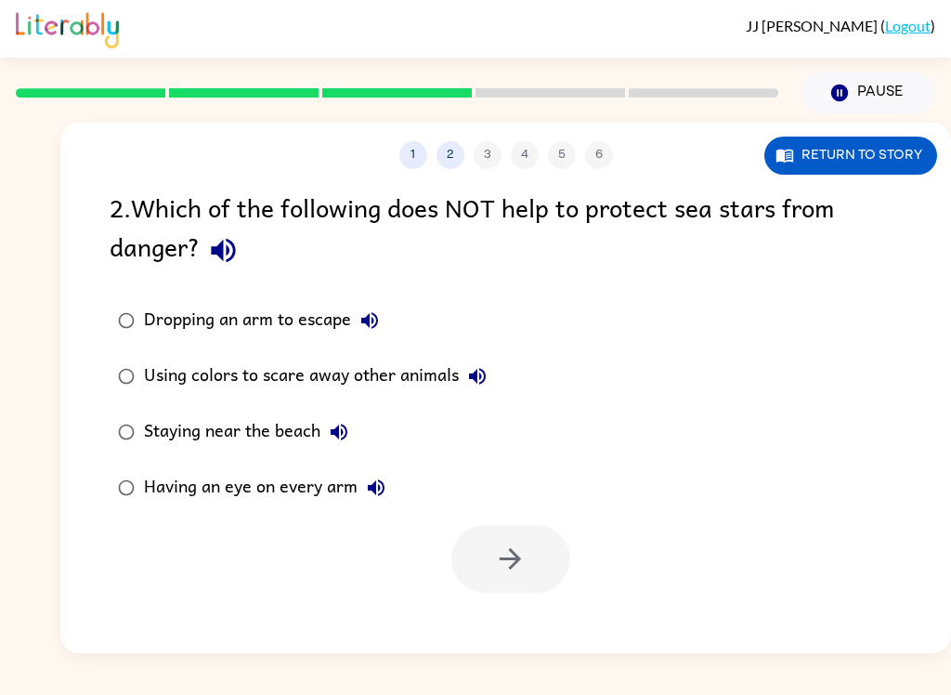
click at [337, 434] on icon "button" at bounding box center [339, 431] width 17 height 17
click at [376, 490] on icon "button" at bounding box center [376, 487] width 22 height 22
click at [280, 384] on div "Using colors to scare away other animals" at bounding box center [320, 376] width 352 height 37
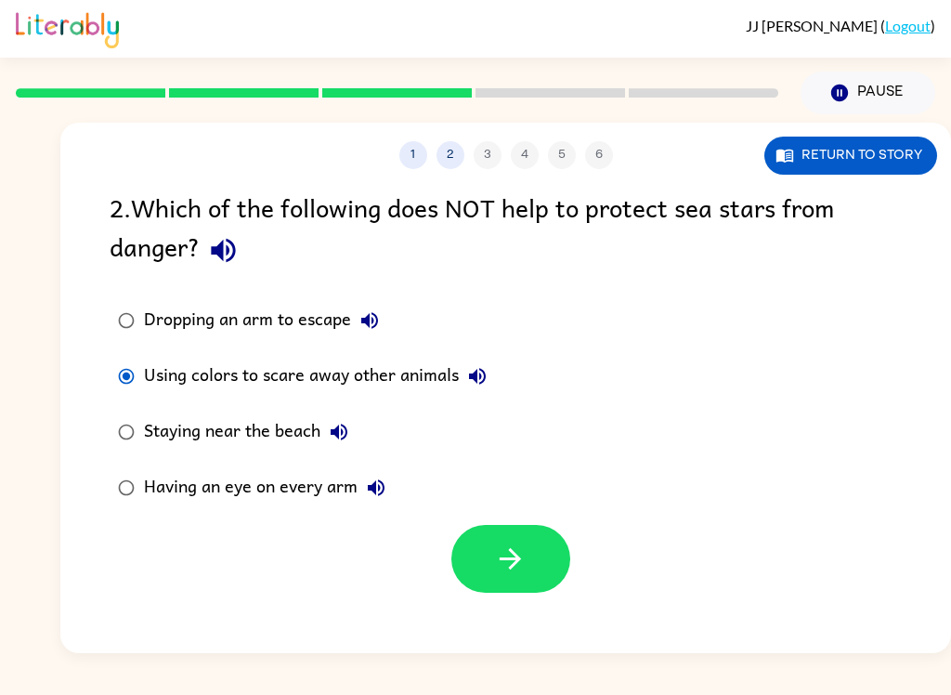
click at [506, 568] on icon "button" at bounding box center [510, 558] width 33 height 33
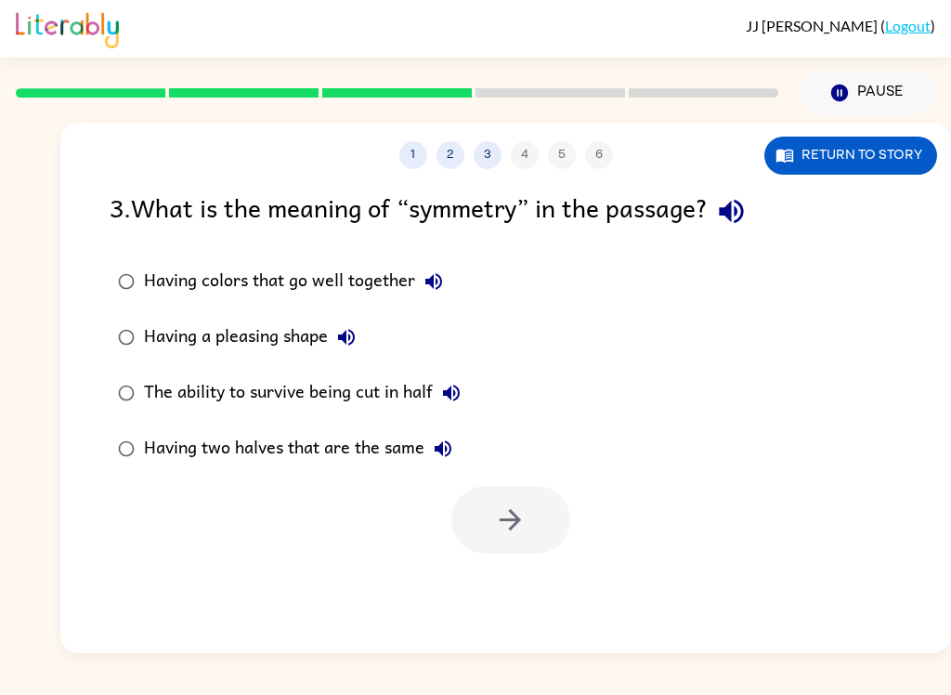
click at [743, 205] on icon "button" at bounding box center [731, 212] width 24 height 24
click at [427, 280] on icon "button" at bounding box center [434, 281] width 22 height 22
click at [343, 329] on icon "button" at bounding box center [346, 337] width 22 height 22
click at [446, 401] on icon "button" at bounding box center [451, 393] width 22 height 22
click at [449, 450] on icon "button" at bounding box center [443, 448] width 17 height 17
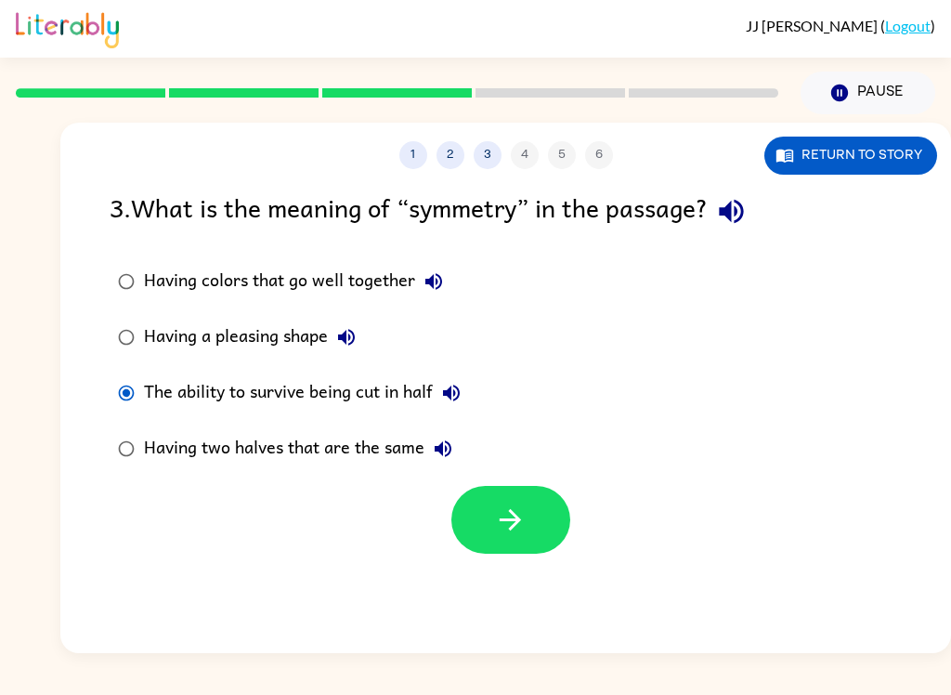
click at [479, 527] on button "button" at bounding box center [510, 520] width 119 height 68
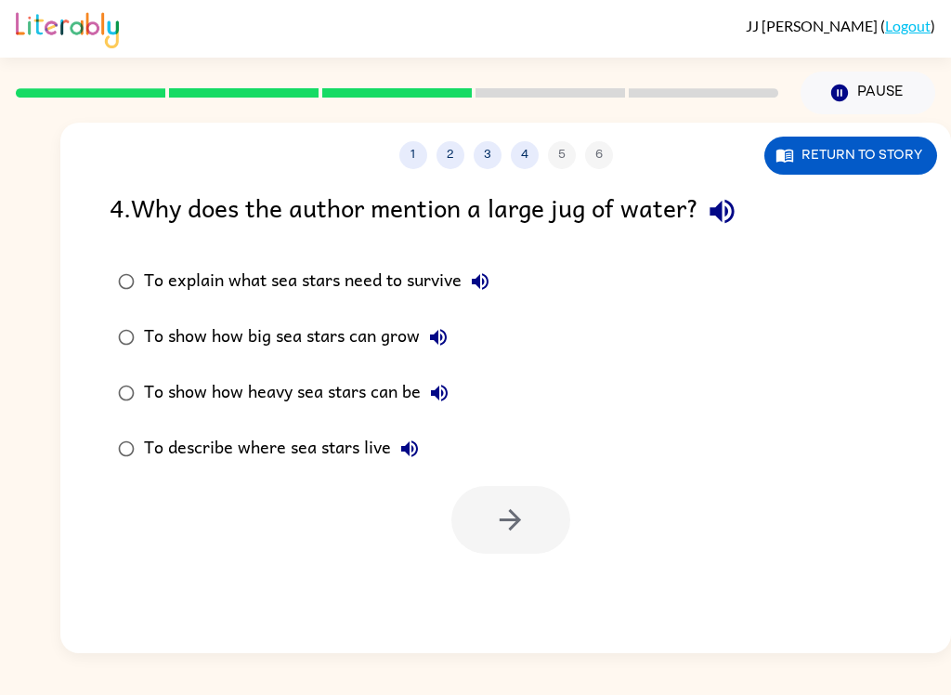
click at [734, 208] on icon "button" at bounding box center [722, 212] width 24 height 24
click at [488, 281] on icon "button" at bounding box center [480, 281] width 22 height 22
click at [441, 340] on icon "button" at bounding box center [438, 337] width 17 height 17
click at [442, 397] on icon "button" at bounding box center [439, 393] width 22 height 22
click at [402, 448] on icon "button" at bounding box center [409, 448] width 17 height 17
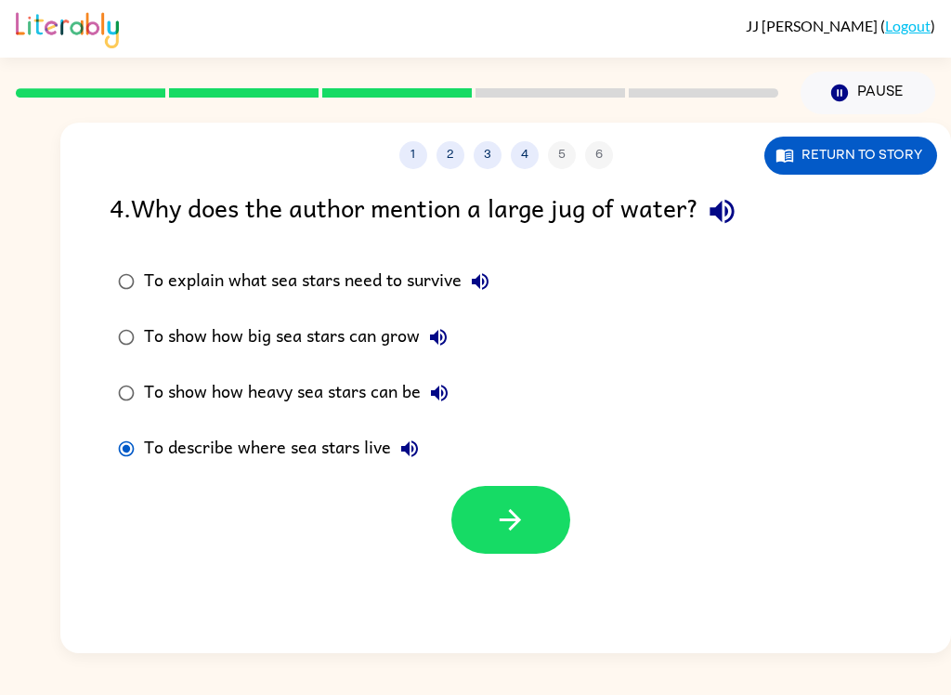
click at [517, 502] on button "button" at bounding box center [510, 520] width 119 height 68
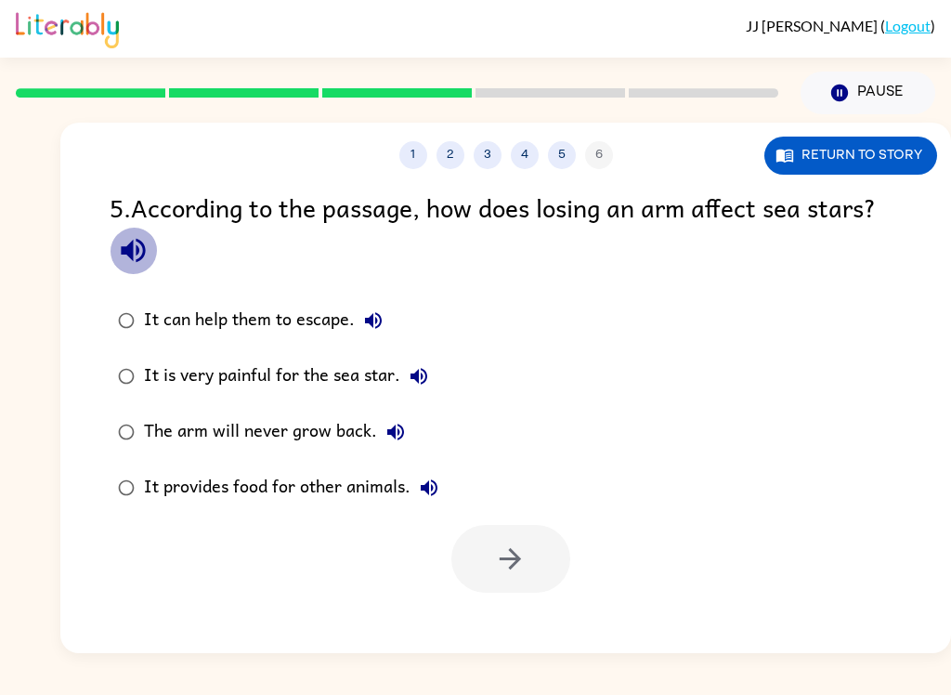
click at [132, 245] on icon "button" at bounding box center [133, 251] width 24 height 24
click at [362, 324] on icon "button" at bounding box center [373, 320] width 22 height 22
click at [415, 376] on icon "button" at bounding box center [418, 376] width 17 height 17
click at [390, 436] on icon "button" at bounding box center [395, 431] width 17 height 17
click at [428, 491] on icon "button" at bounding box center [429, 487] width 17 height 17
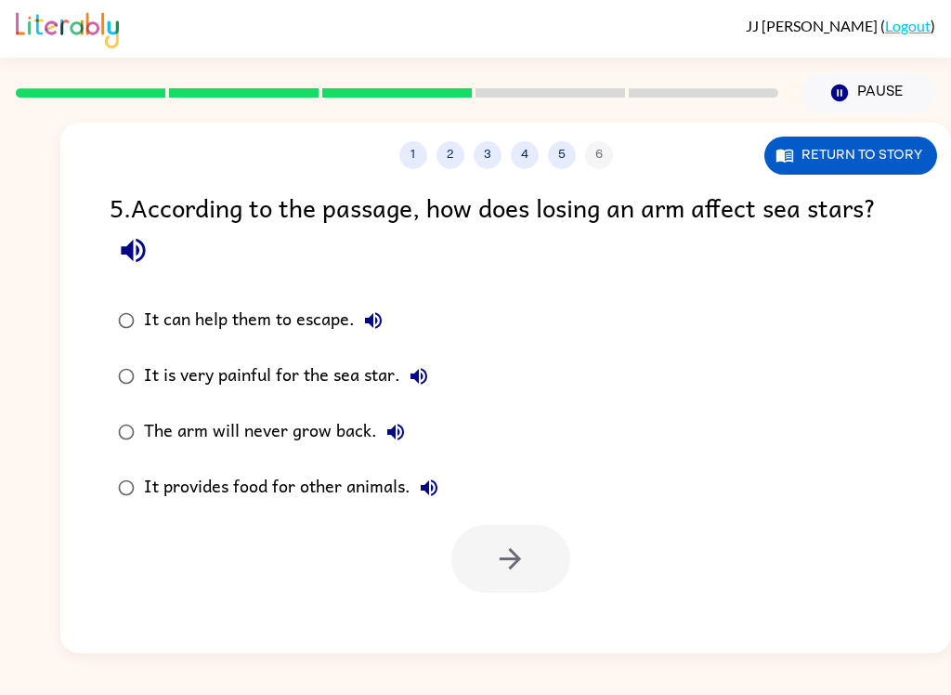
click at [212, 488] on div "It provides food for other animals." at bounding box center [296, 487] width 304 height 37
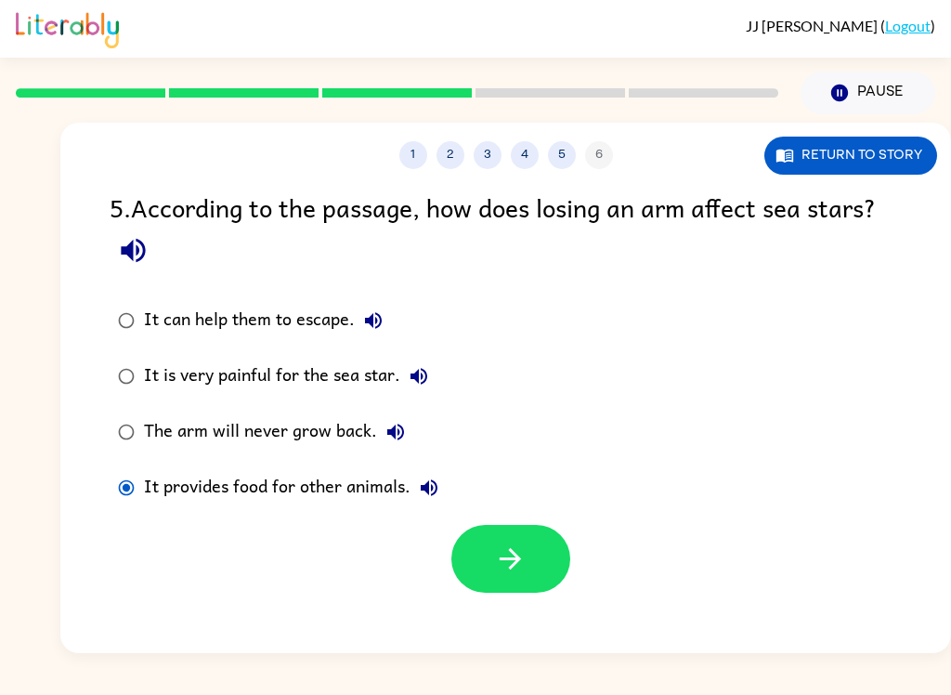
click at [508, 545] on icon "button" at bounding box center [510, 558] width 33 height 33
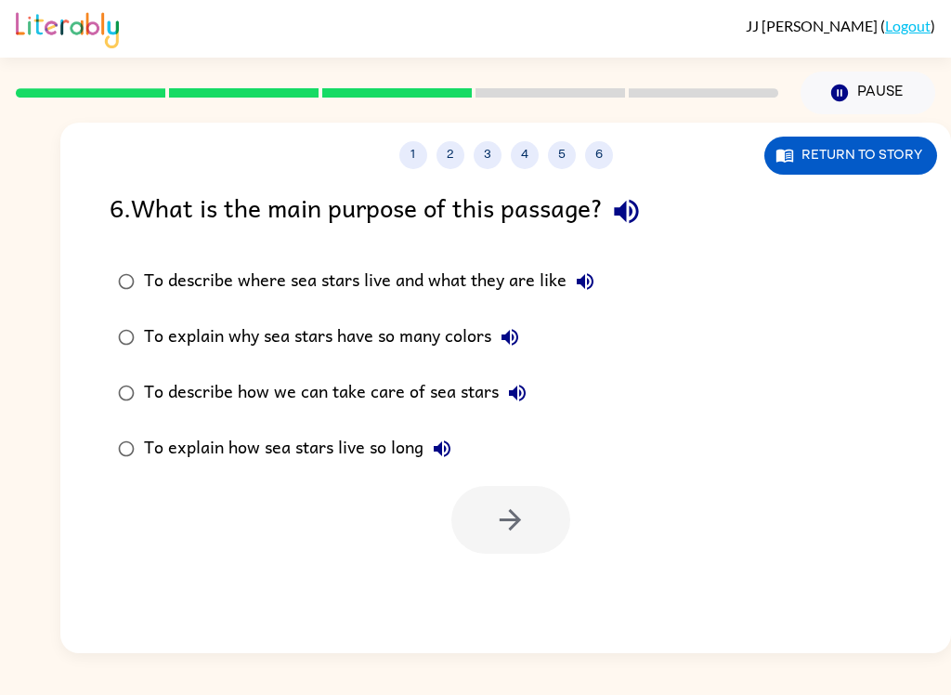
click at [630, 220] on icon "button" at bounding box center [626, 211] width 33 height 33
click at [580, 281] on icon "button" at bounding box center [585, 281] width 17 height 17
click at [514, 337] on icon "button" at bounding box center [509, 337] width 17 height 17
click at [509, 410] on button "To describe how we can take care of sea stars" at bounding box center [517, 392] width 37 height 37
click at [525, 397] on icon "button" at bounding box center [517, 393] width 22 height 22
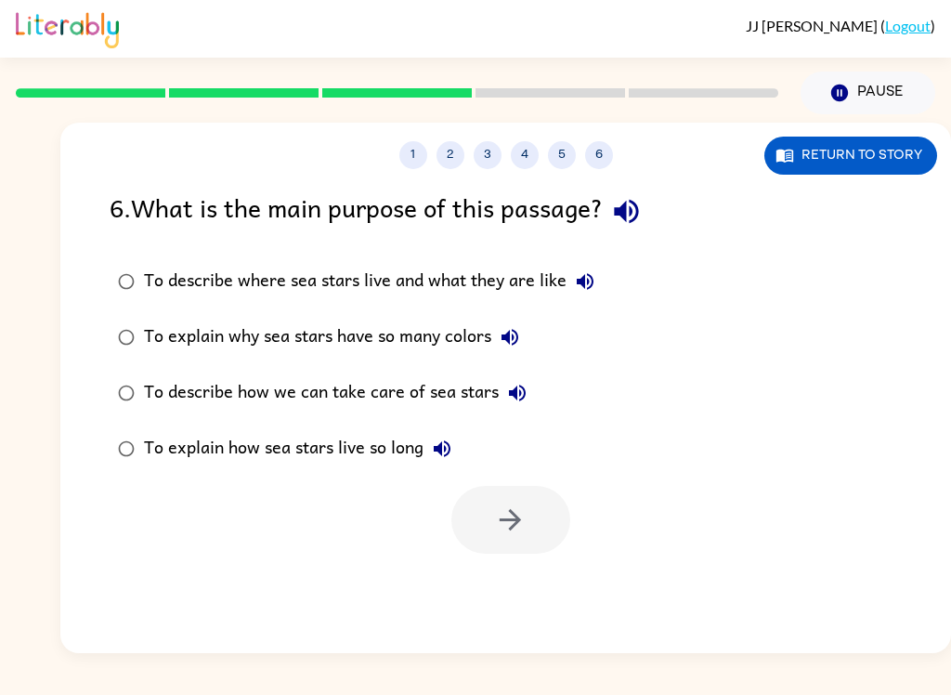
click at [527, 391] on icon "button" at bounding box center [517, 393] width 22 height 22
click at [506, 395] on icon "button" at bounding box center [517, 393] width 22 height 22
click at [457, 452] on button "To explain how sea stars live so long" at bounding box center [441, 448] width 37 height 37
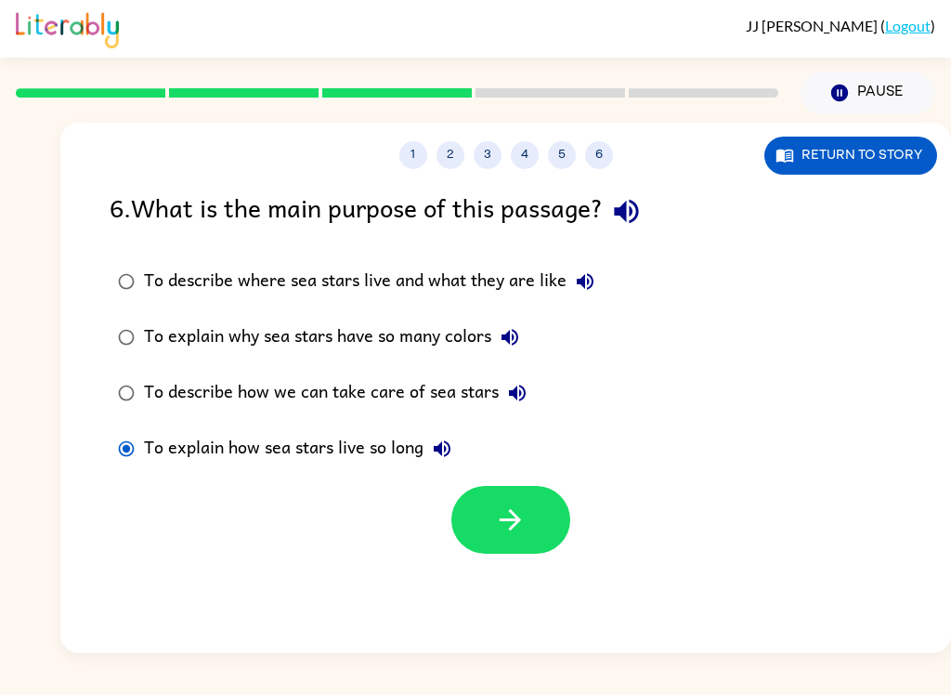
click at [512, 521] on icon "button" at bounding box center [510, 519] width 21 height 21
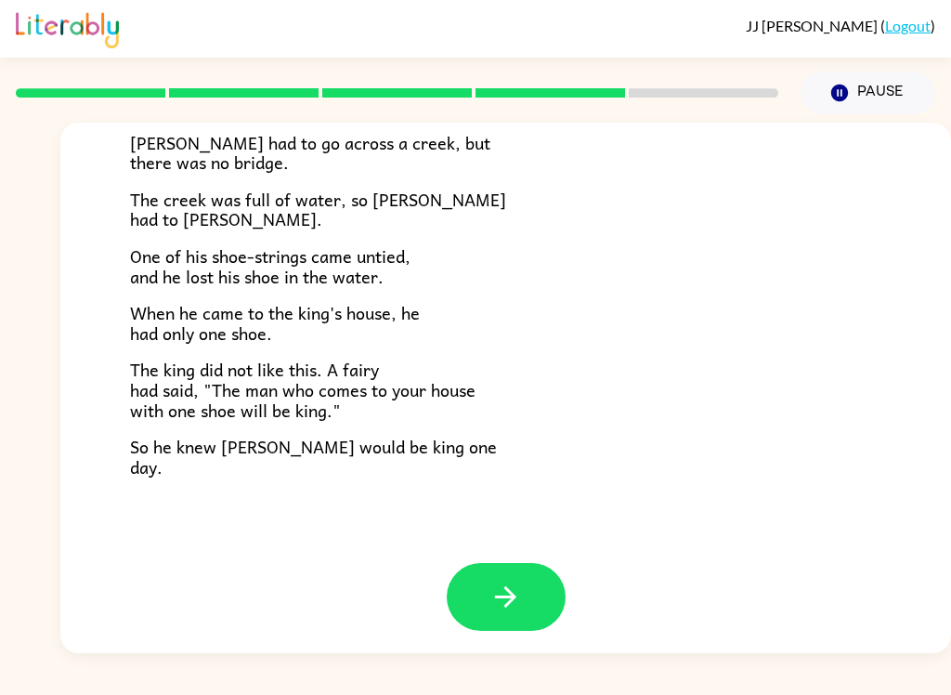
scroll to position [307, 0]
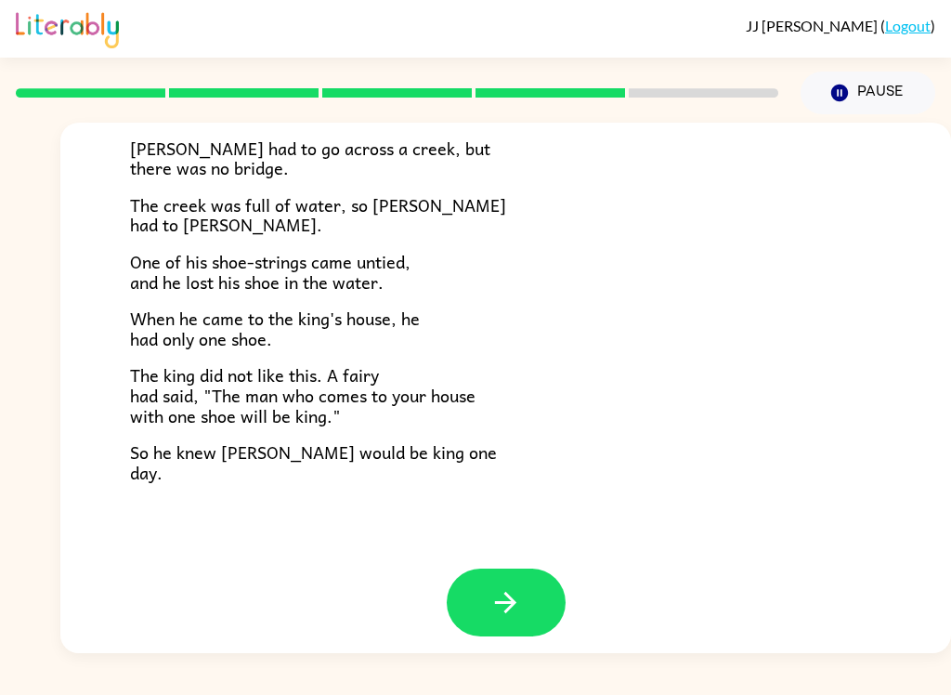
click at [488, 584] on button "button" at bounding box center [506, 602] width 119 height 68
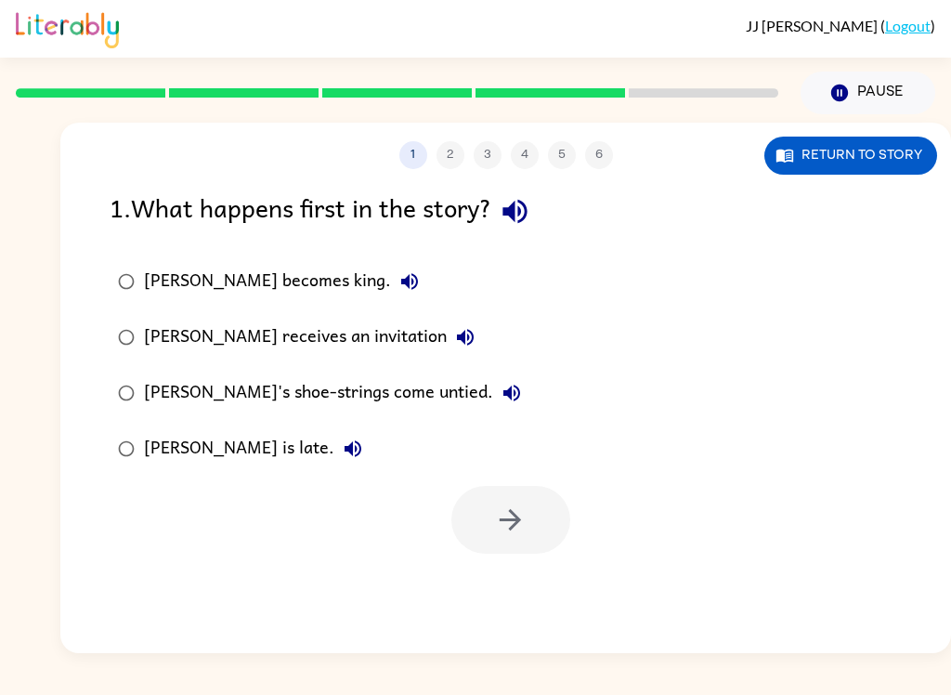
scroll to position [0, 0]
click at [539, 205] on button "button" at bounding box center [514, 211] width 47 height 47
click at [401, 277] on icon "button" at bounding box center [409, 281] width 17 height 17
click at [457, 345] on icon "button" at bounding box center [465, 337] width 17 height 17
click at [503, 393] on icon "button" at bounding box center [511, 392] width 17 height 17
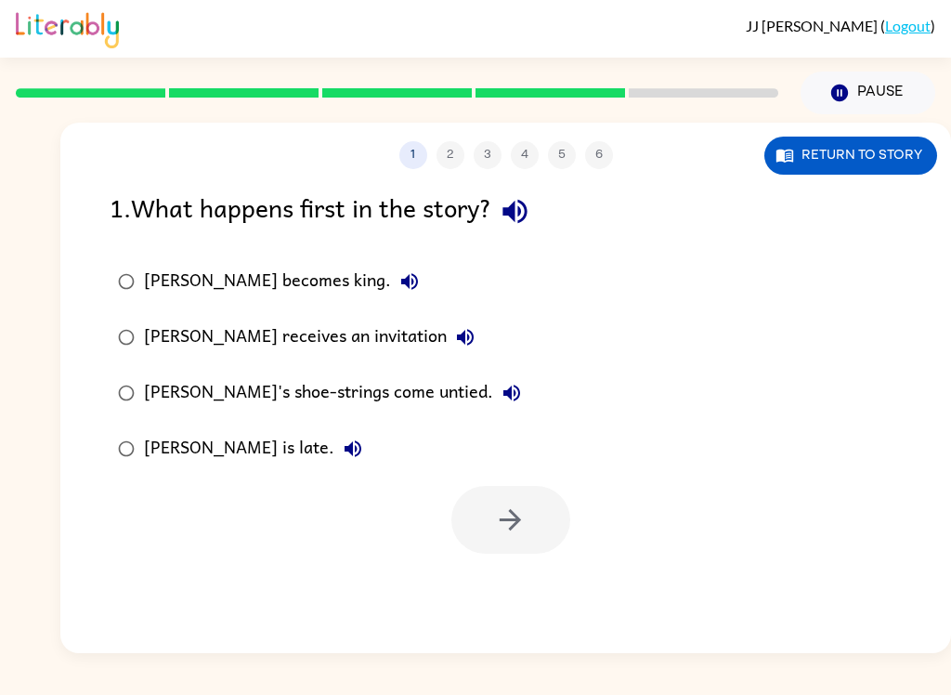
click at [342, 454] on icon "button" at bounding box center [353, 448] width 22 height 22
click at [265, 395] on div "Jason's shoe-strings come untied." at bounding box center [337, 392] width 386 height 37
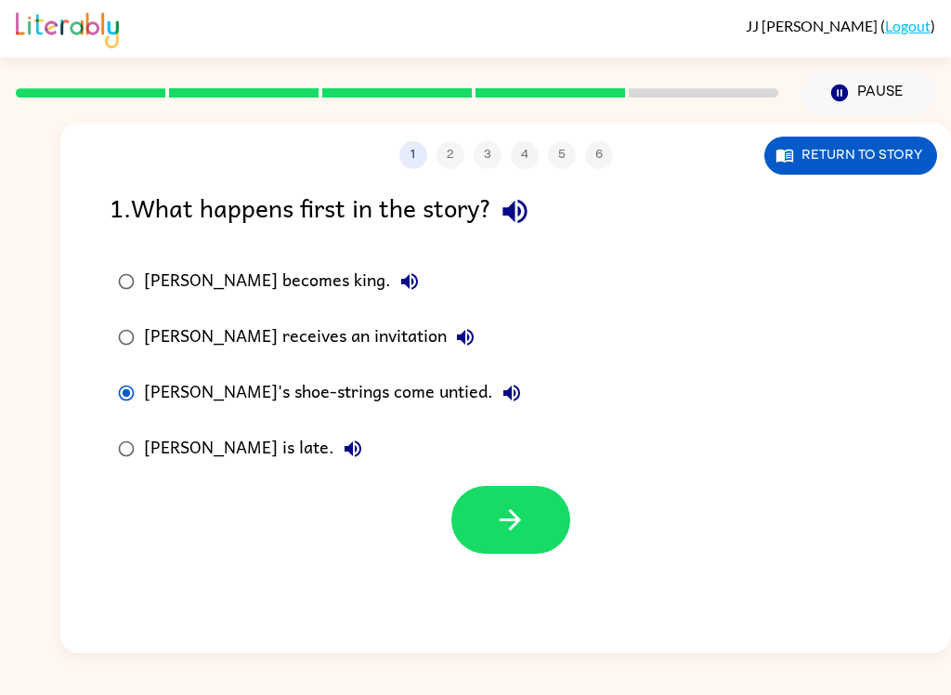
click at [527, 514] on button "button" at bounding box center [510, 520] width 119 height 68
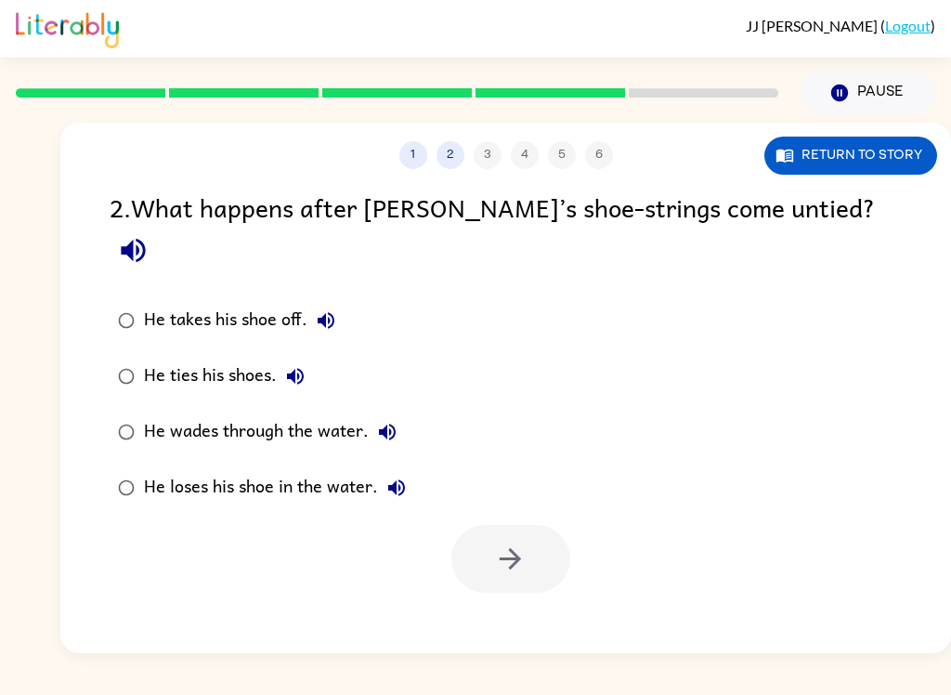
click at [410, 151] on button "1" at bounding box center [413, 155] width 28 height 28
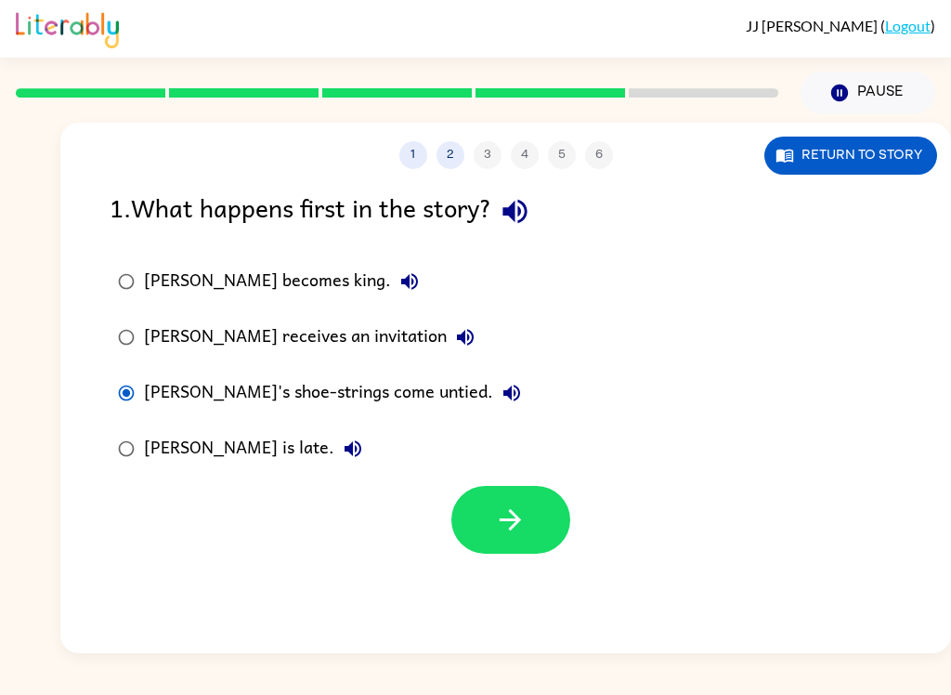
click at [539, 212] on button "button" at bounding box center [514, 211] width 47 height 47
click at [391, 278] on button "Jason becomes king." at bounding box center [409, 281] width 37 height 37
click at [178, 277] on div "Jason becomes king." at bounding box center [286, 281] width 284 height 37
click at [454, 340] on icon "button" at bounding box center [465, 337] width 22 height 22
click at [275, 330] on div "Jason receives an invitation" at bounding box center [314, 337] width 340 height 37
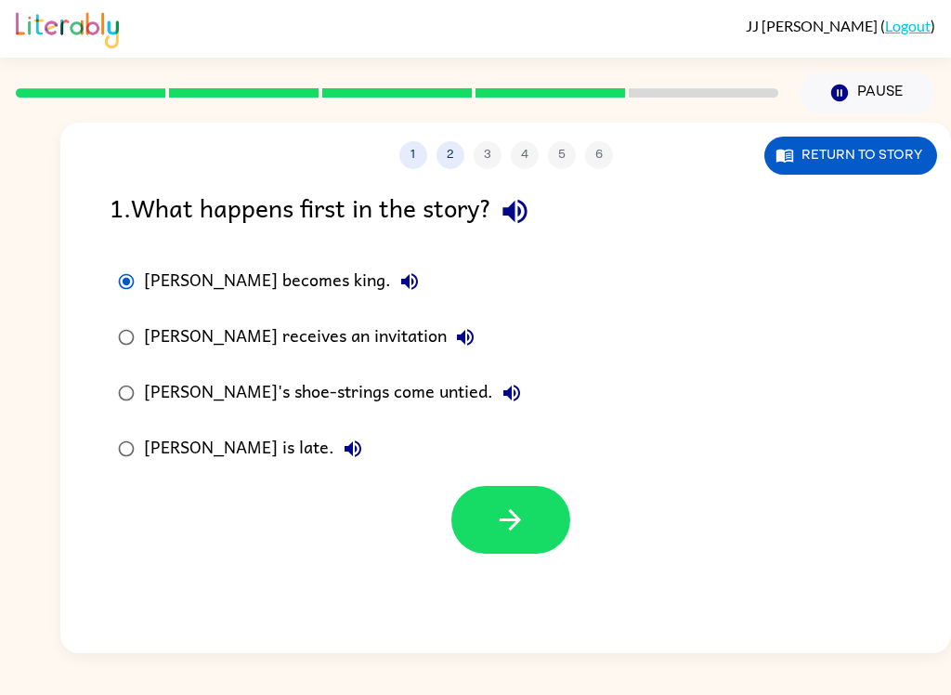
click at [522, 519] on icon "button" at bounding box center [510, 519] width 33 height 33
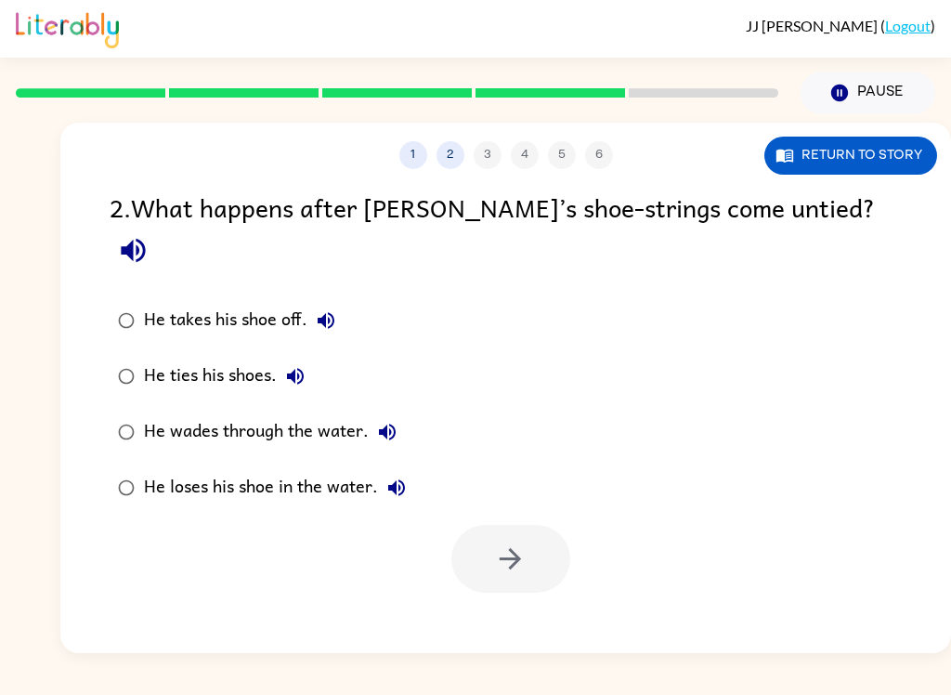
click at [150, 234] on icon "button" at bounding box center [133, 250] width 33 height 33
click at [414, 164] on button "1" at bounding box center [413, 155] width 28 height 28
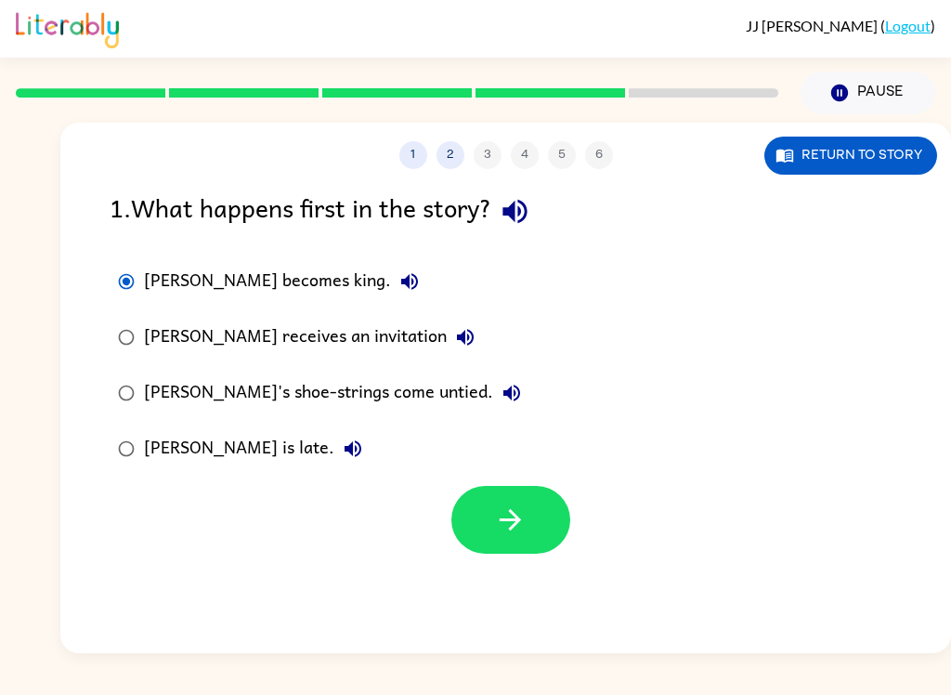
click at [531, 205] on icon "button" at bounding box center [515, 211] width 33 height 33
click at [324, 402] on div "Jason's shoe-strings come untied." at bounding box center [337, 392] width 386 height 37
click at [513, 521] on icon "button" at bounding box center [510, 519] width 21 height 21
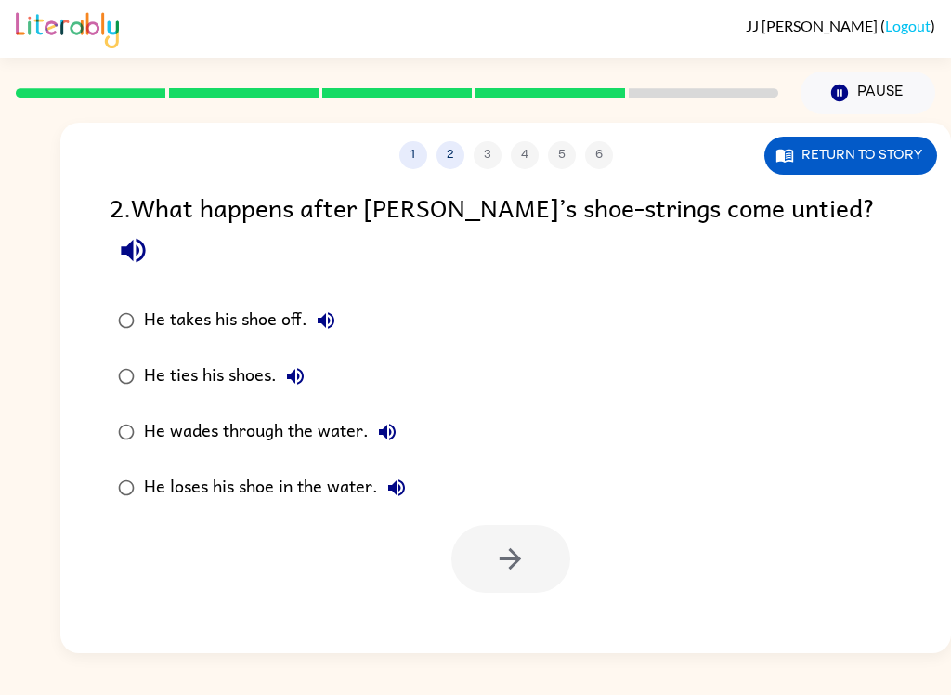
click at [150, 234] on icon "button" at bounding box center [133, 250] width 33 height 33
click at [315, 302] on button "He takes his shoe off." at bounding box center [325, 320] width 37 height 37
click at [284, 358] on button "He ties his shoes." at bounding box center [295, 376] width 37 height 37
click at [374, 413] on button "He wades through the water." at bounding box center [387, 431] width 37 height 37
click at [380, 469] on button "He loses his shoe in the water." at bounding box center [396, 487] width 37 height 37
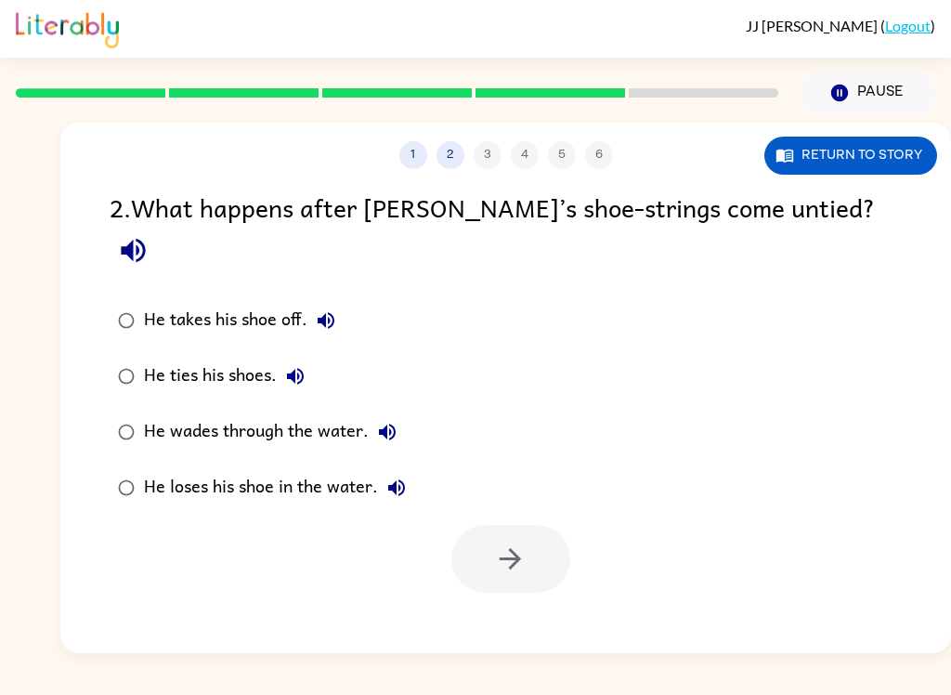
click at [278, 469] on div "He loses his shoe in the water." at bounding box center [279, 487] width 271 height 37
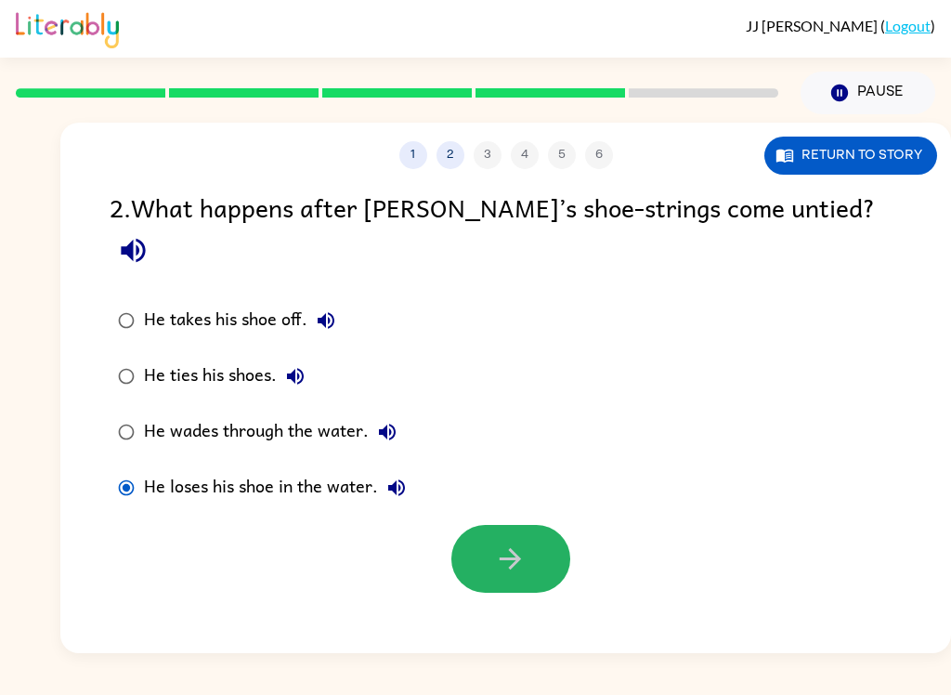
click at [494, 542] on icon "button" at bounding box center [510, 558] width 33 height 33
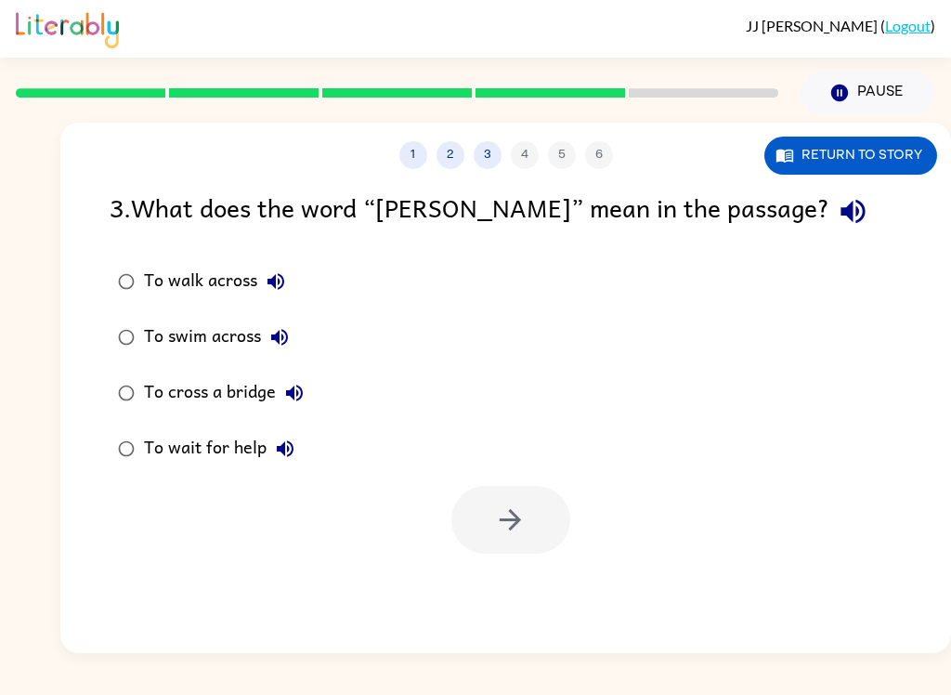
click at [840, 209] on icon "button" at bounding box center [852, 212] width 24 height 24
click at [283, 285] on icon "button" at bounding box center [275, 281] width 17 height 17
click at [277, 348] on icon "button" at bounding box center [279, 337] width 22 height 22
click at [837, 207] on icon "button" at bounding box center [853, 211] width 33 height 33
click at [277, 275] on icon "button" at bounding box center [276, 281] width 22 height 22
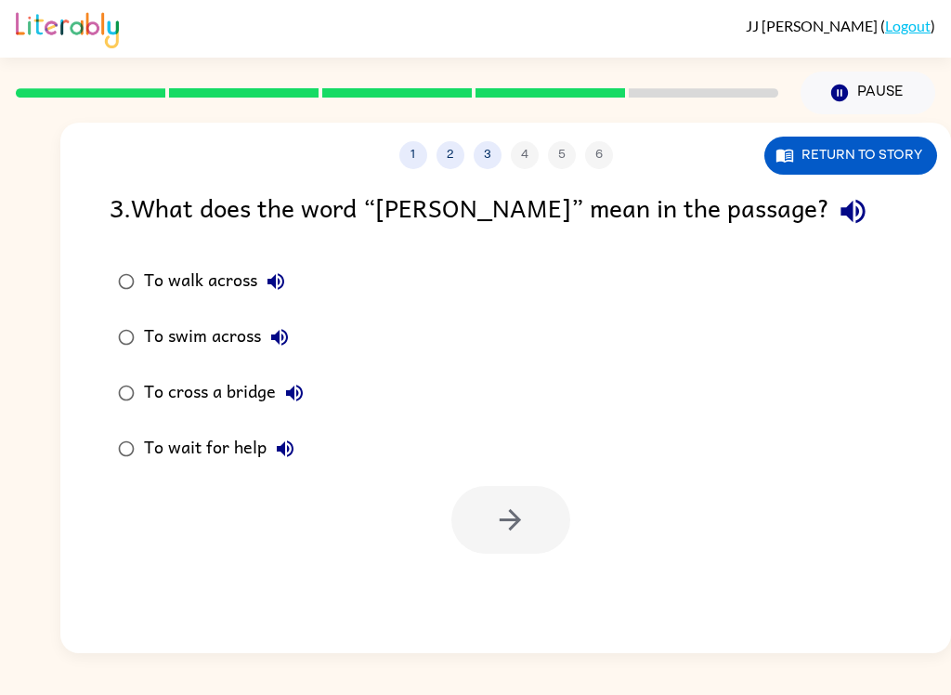
click at [287, 335] on icon "button" at bounding box center [279, 337] width 17 height 17
click at [294, 408] on button "To cross a bridge" at bounding box center [294, 392] width 37 height 37
click at [285, 453] on icon "button" at bounding box center [285, 448] width 22 height 22
click at [253, 455] on div "To wait for help" at bounding box center [224, 448] width 160 height 37
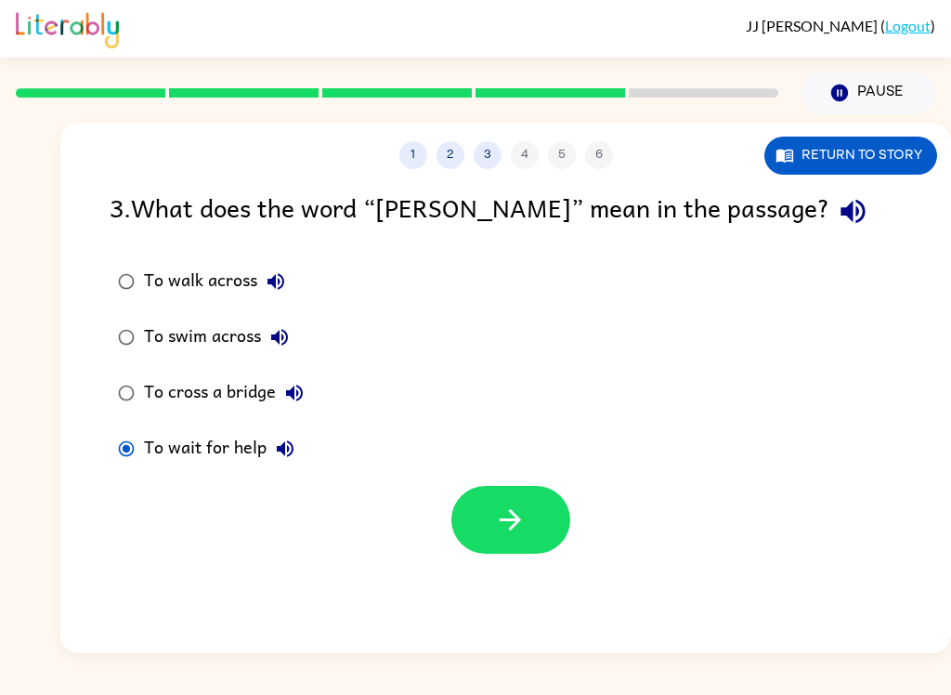
click at [502, 526] on icon "button" at bounding box center [510, 519] width 33 height 33
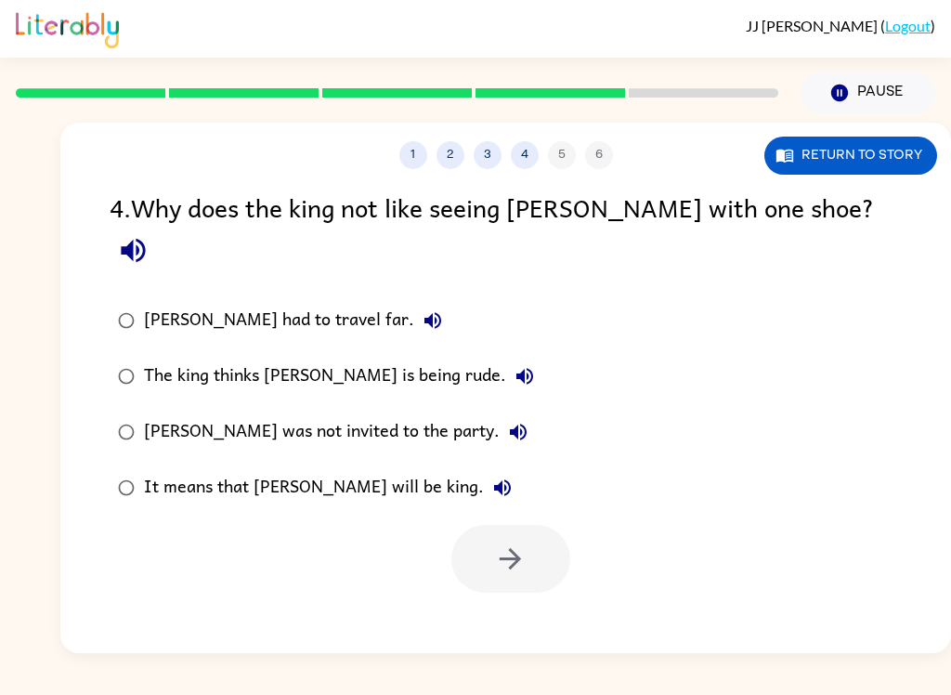
click at [150, 234] on icon "button" at bounding box center [133, 250] width 33 height 33
click at [422, 309] on icon "button" at bounding box center [433, 320] width 22 height 22
click at [516, 368] on icon "button" at bounding box center [524, 376] width 17 height 17
click at [510, 423] on icon "button" at bounding box center [518, 431] width 17 height 17
click at [491, 476] on icon "button" at bounding box center [502, 487] width 22 height 22
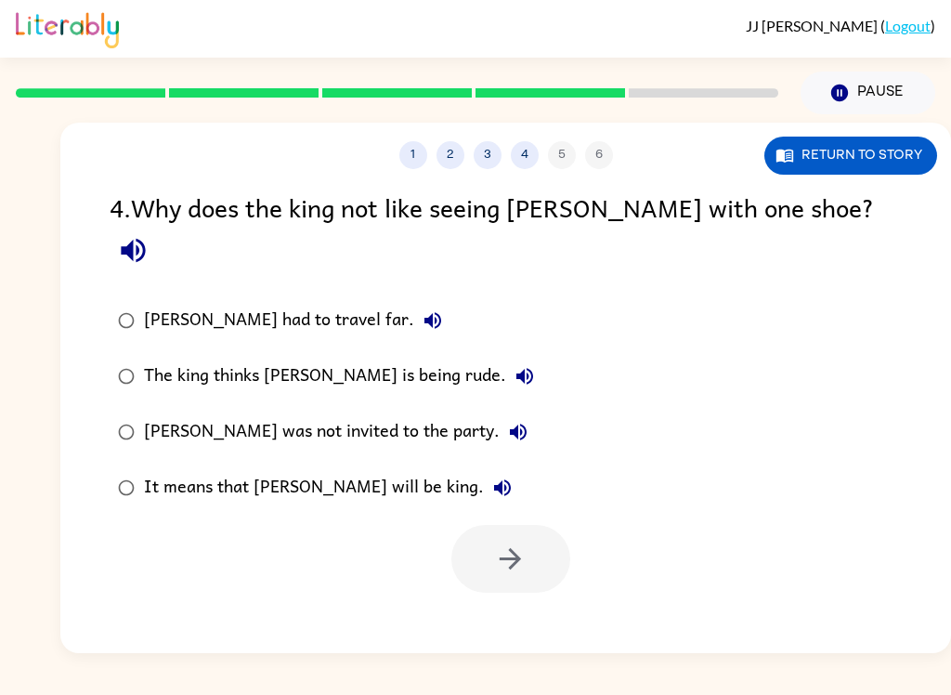
click at [394, 358] on div "The king thinks Jason is being rude." at bounding box center [343, 376] width 399 height 37
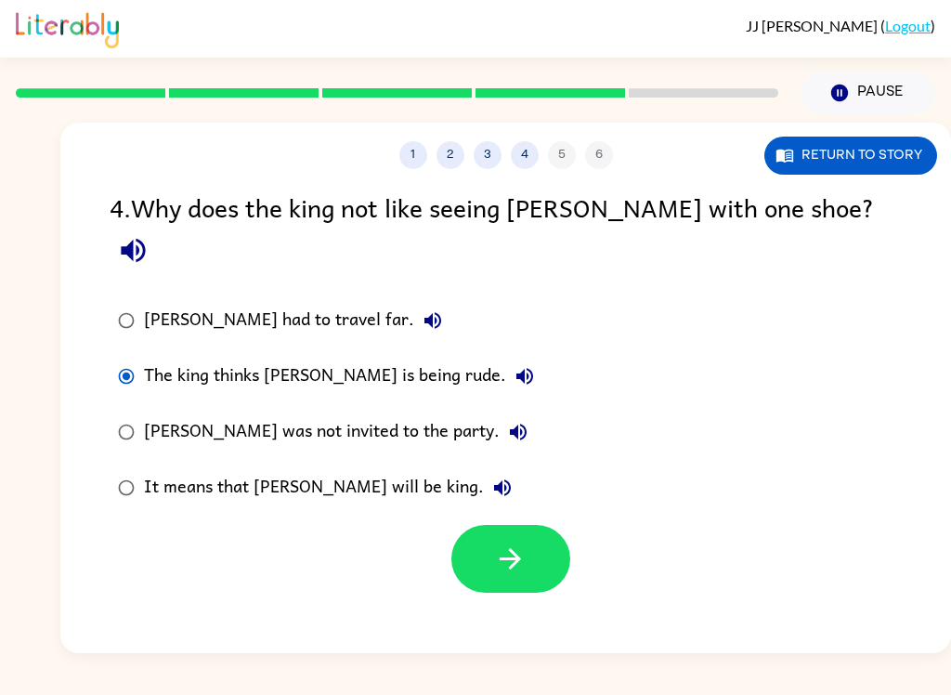
click at [496, 542] on icon "button" at bounding box center [510, 558] width 33 height 33
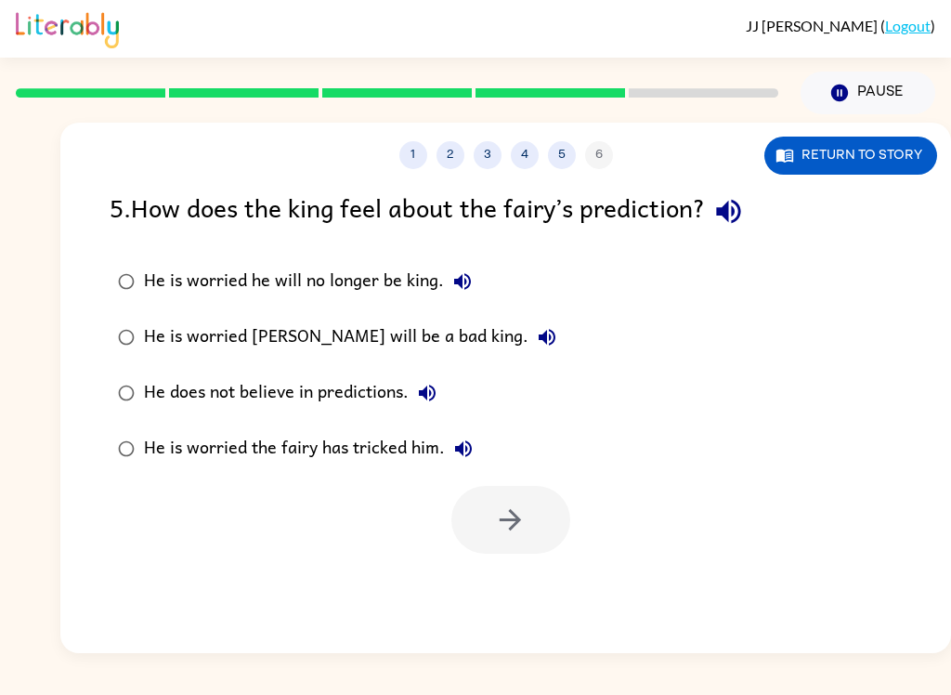
click at [737, 213] on icon "button" at bounding box center [728, 211] width 33 height 33
click at [460, 287] on icon "button" at bounding box center [462, 281] width 17 height 17
click at [539, 336] on icon "button" at bounding box center [547, 337] width 17 height 17
click at [428, 392] on icon "button" at bounding box center [427, 393] width 22 height 22
click at [467, 444] on icon "button" at bounding box center [463, 448] width 17 height 17
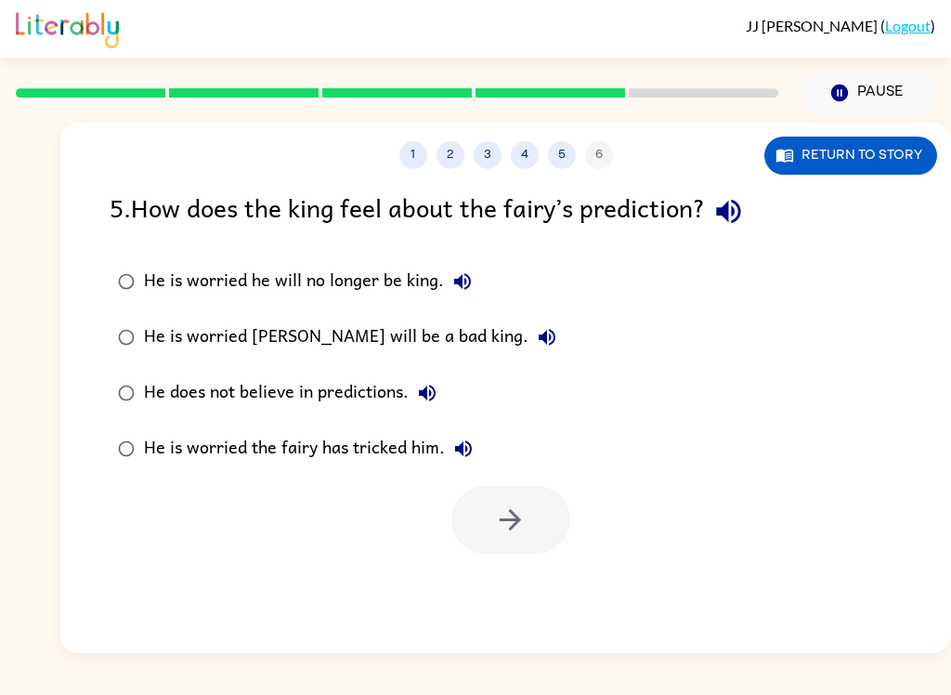
click at [433, 332] on div "He is worried Jason will be a bad king." at bounding box center [355, 337] width 422 height 37
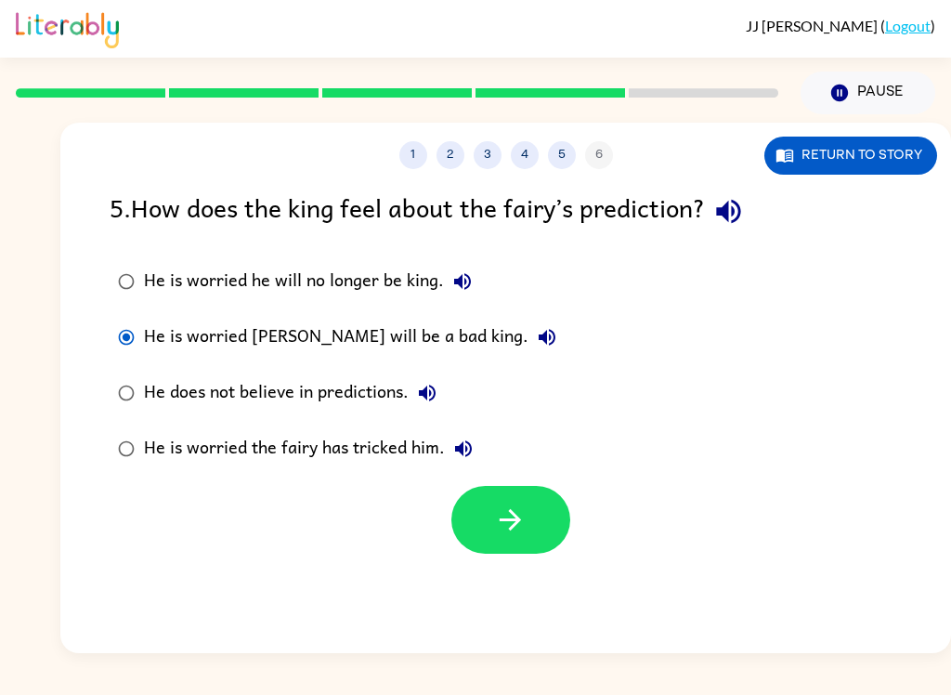
click at [527, 512] on button "button" at bounding box center [510, 520] width 119 height 68
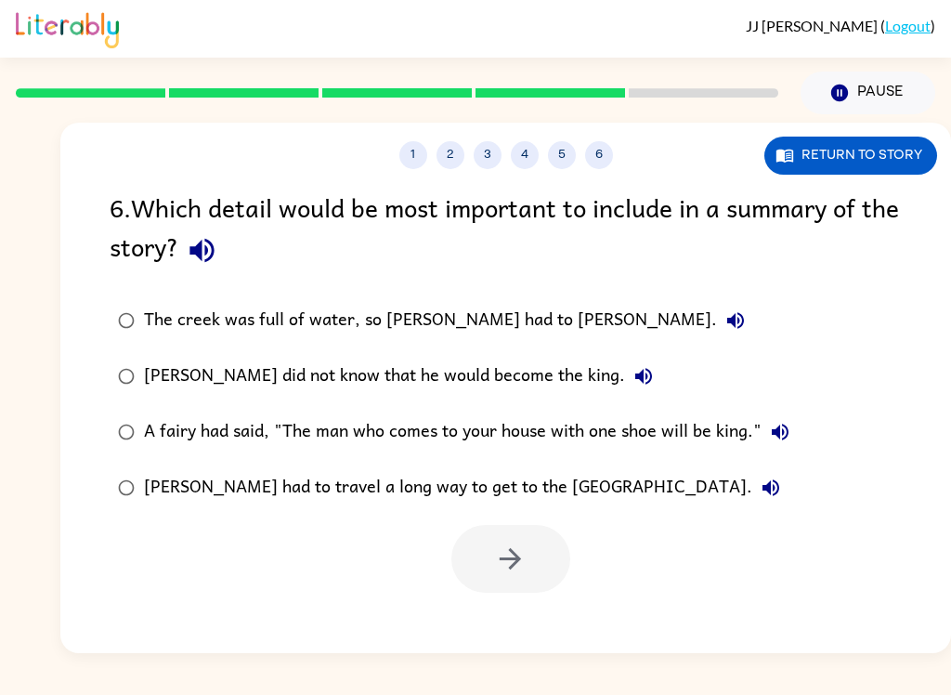
click at [218, 267] on icon "button" at bounding box center [202, 250] width 33 height 33
click at [218, 244] on icon "button" at bounding box center [202, 250] width 33 height 33
click at [218, 248] on icon "button" at bounding box center [202, 250] width 33 height 33
click at [218, 239] on icon "button" at bounding box center [202, 250] width 33 height 33
click at [724, 313] on icon "button" at bounding box center [735, 320] width 22 height 22
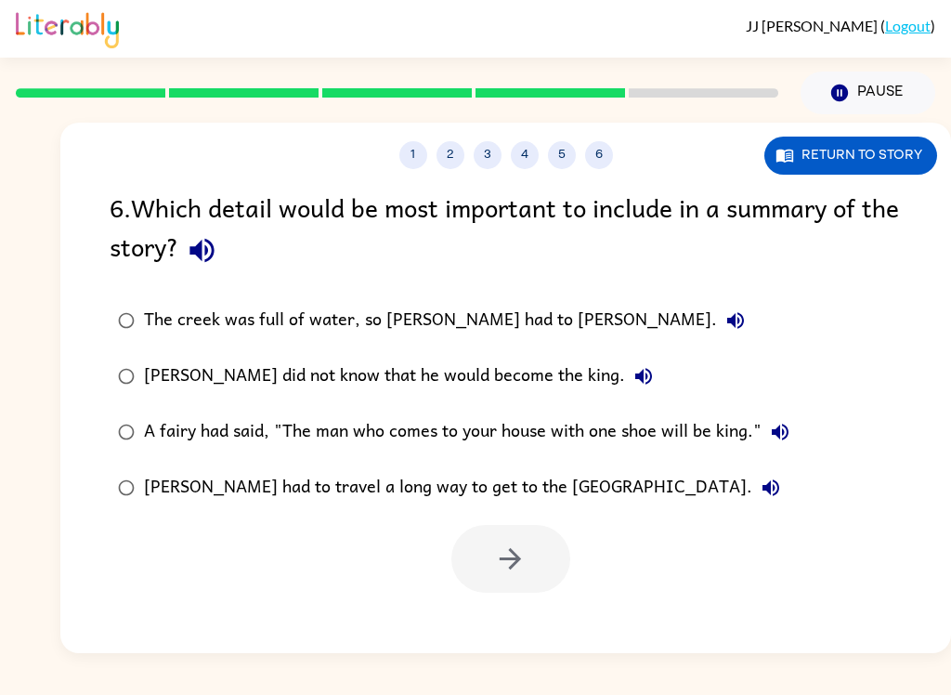
click at [635, 375] on icon "button" at bounding box center [643, 376] width 17 height 17
click at [780, 432] on icon "button" at bounding box center [780, 431] width 17 height 17
click at [418, 433] on div "A fairy had said, "The man who comes to your house with one shoe will be king."" at bounding box center [471, 431] width 655 height 37
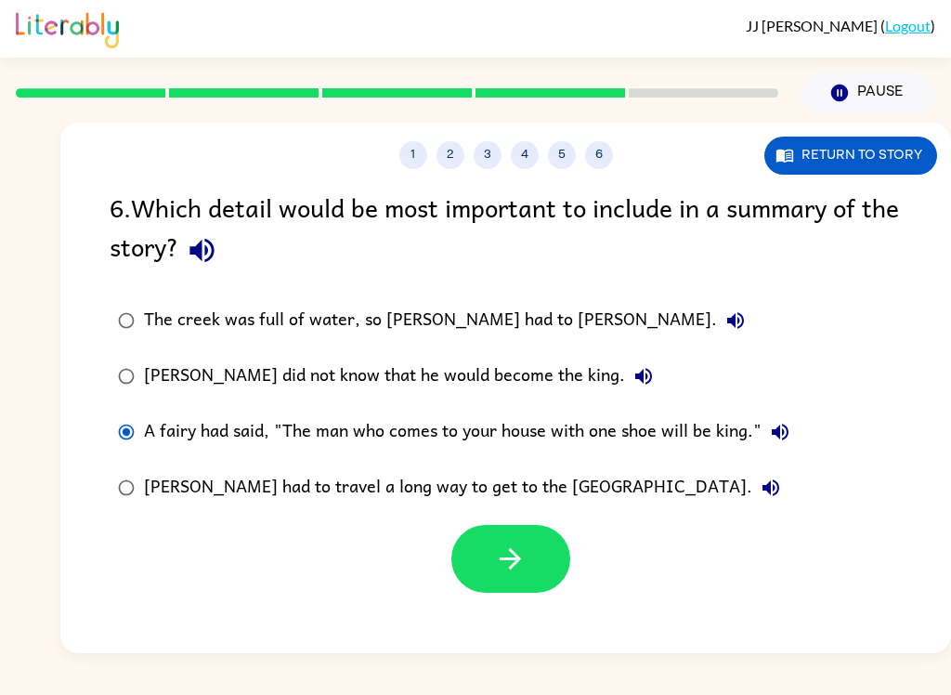
click at [508, 581] on button "button" at bounding box center [510, 559] width 119 height 68
